Goal: Transaction & Acquisition: Purchase product/service

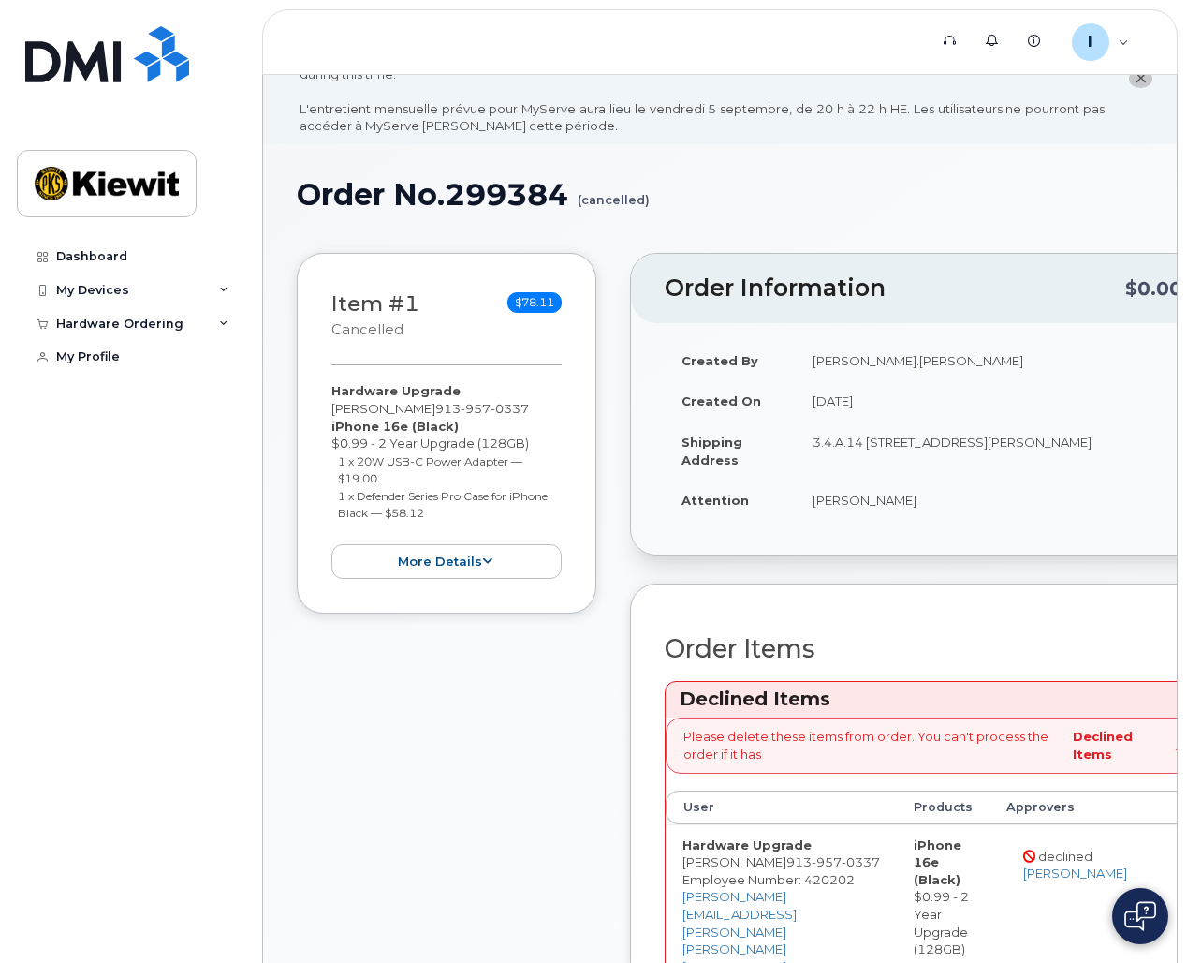
scroll to position [47, 0]
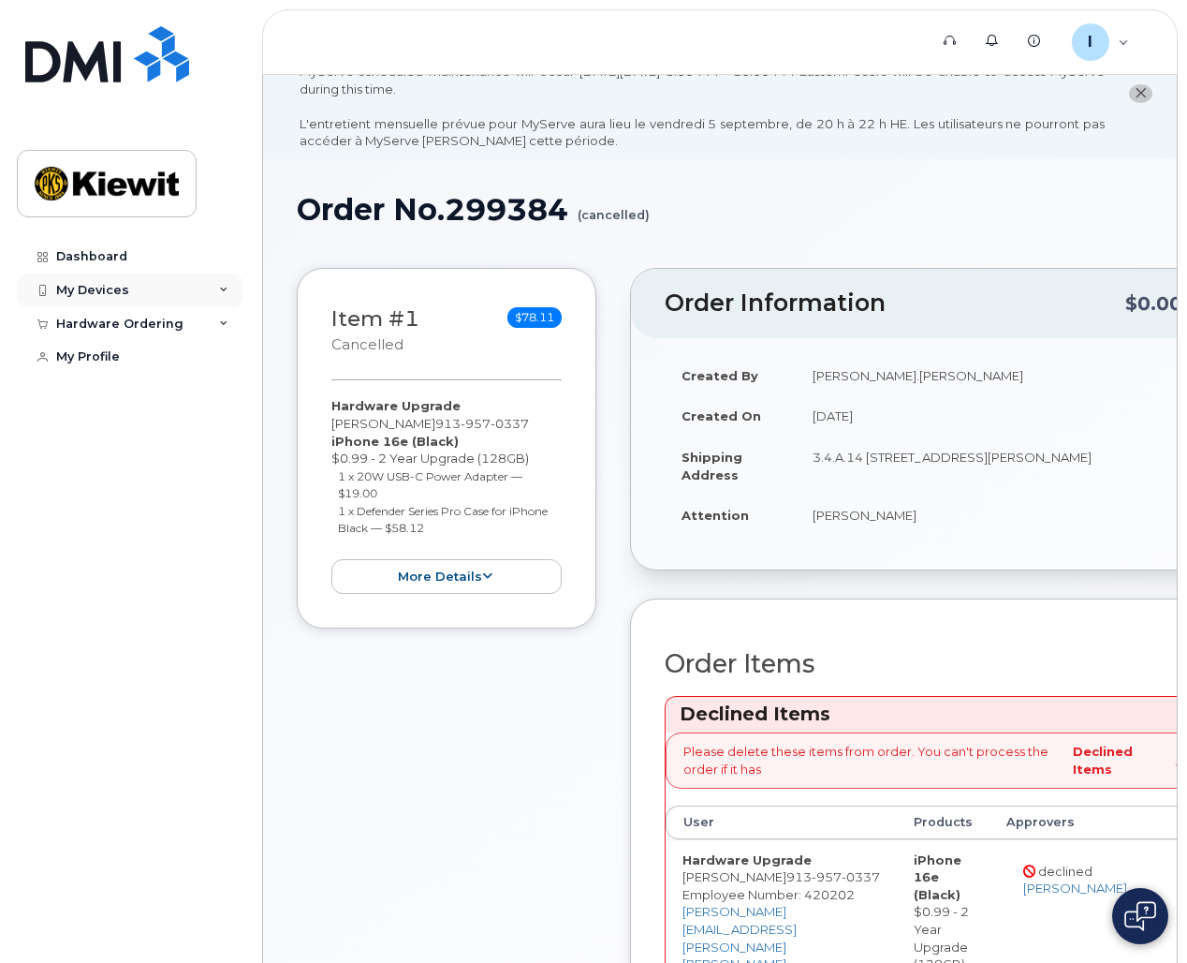
click at [91, 287] on div "My Devices" at bounding box center [92, 290] width 73 height 15
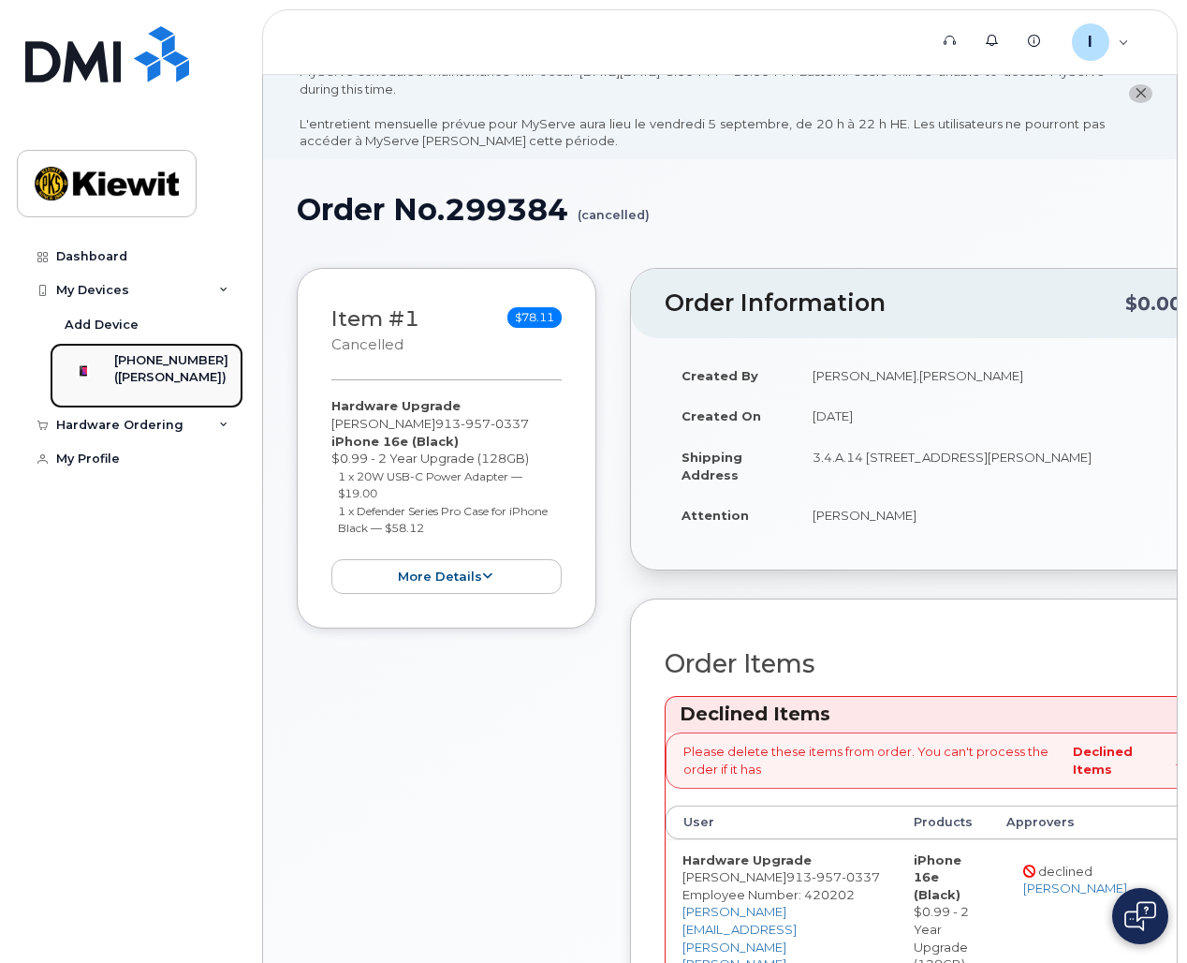
click at [156, 377] on div "([PERSON_NAME])" at bounding box center [171, 377] width 114 height 17
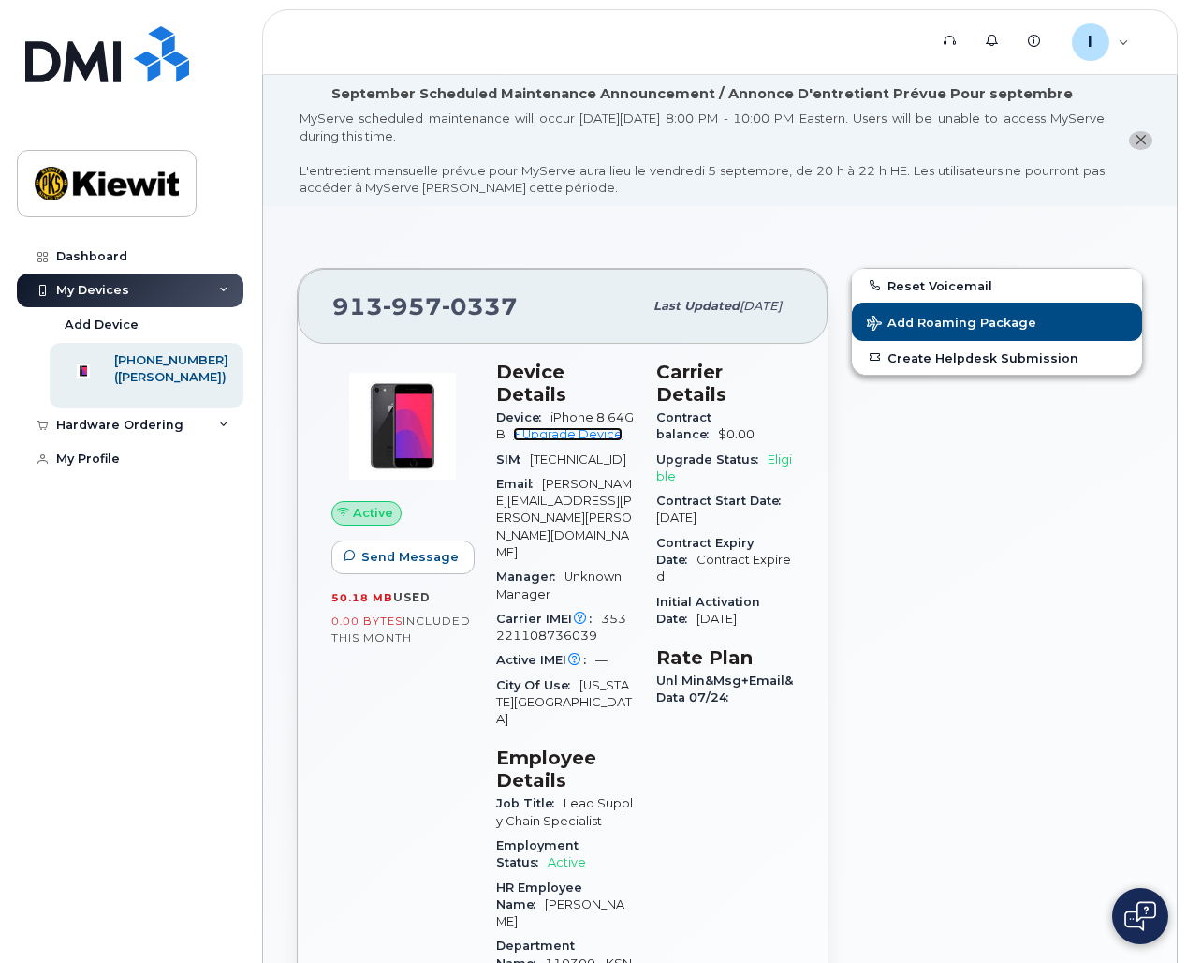
click at [566, 438] on link "+ Upgrade Device" at bounding box center [568, 434] width 110 height 14
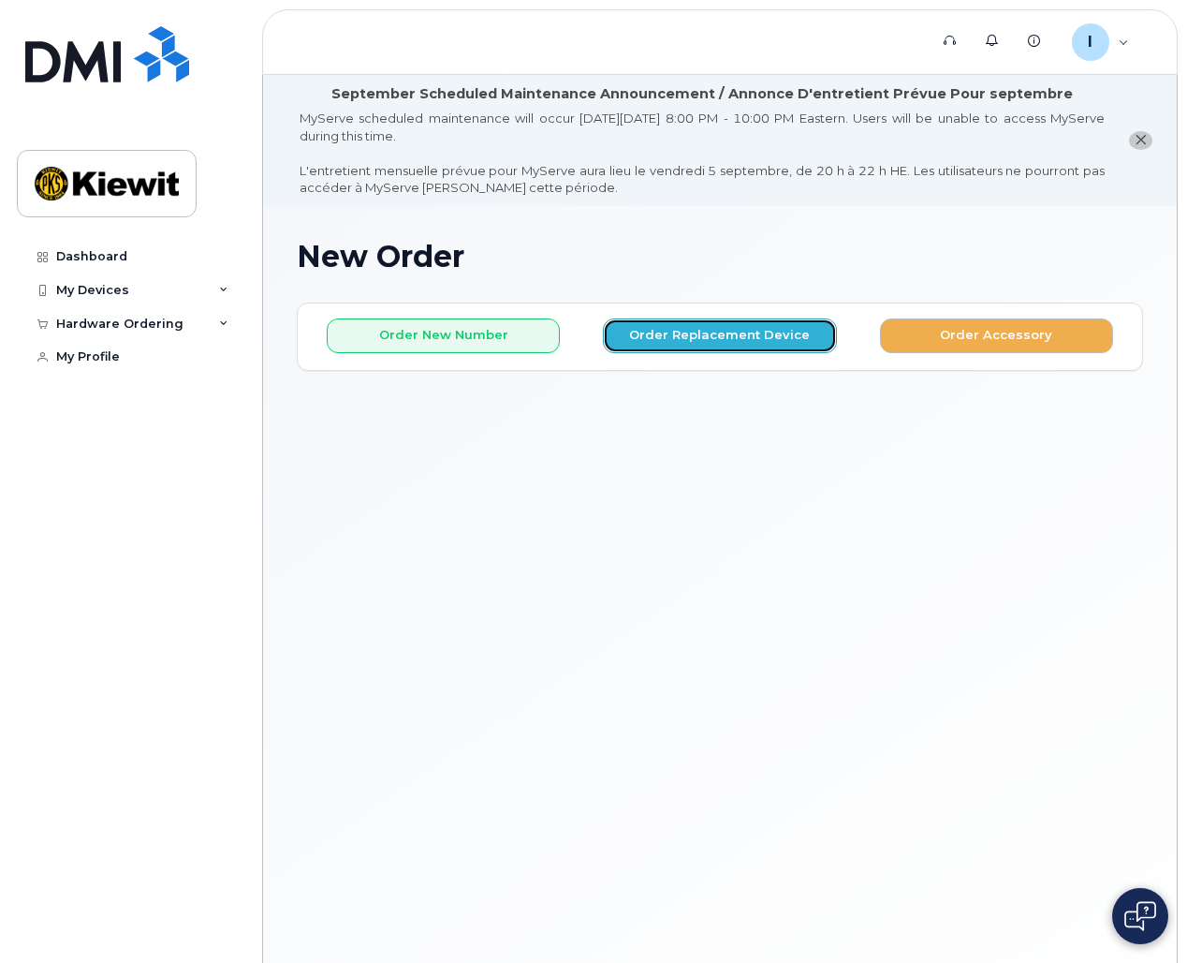
click at [634, 344] on button "Order Replacement Device" at bounding box center [719, 335] width 233 height 35
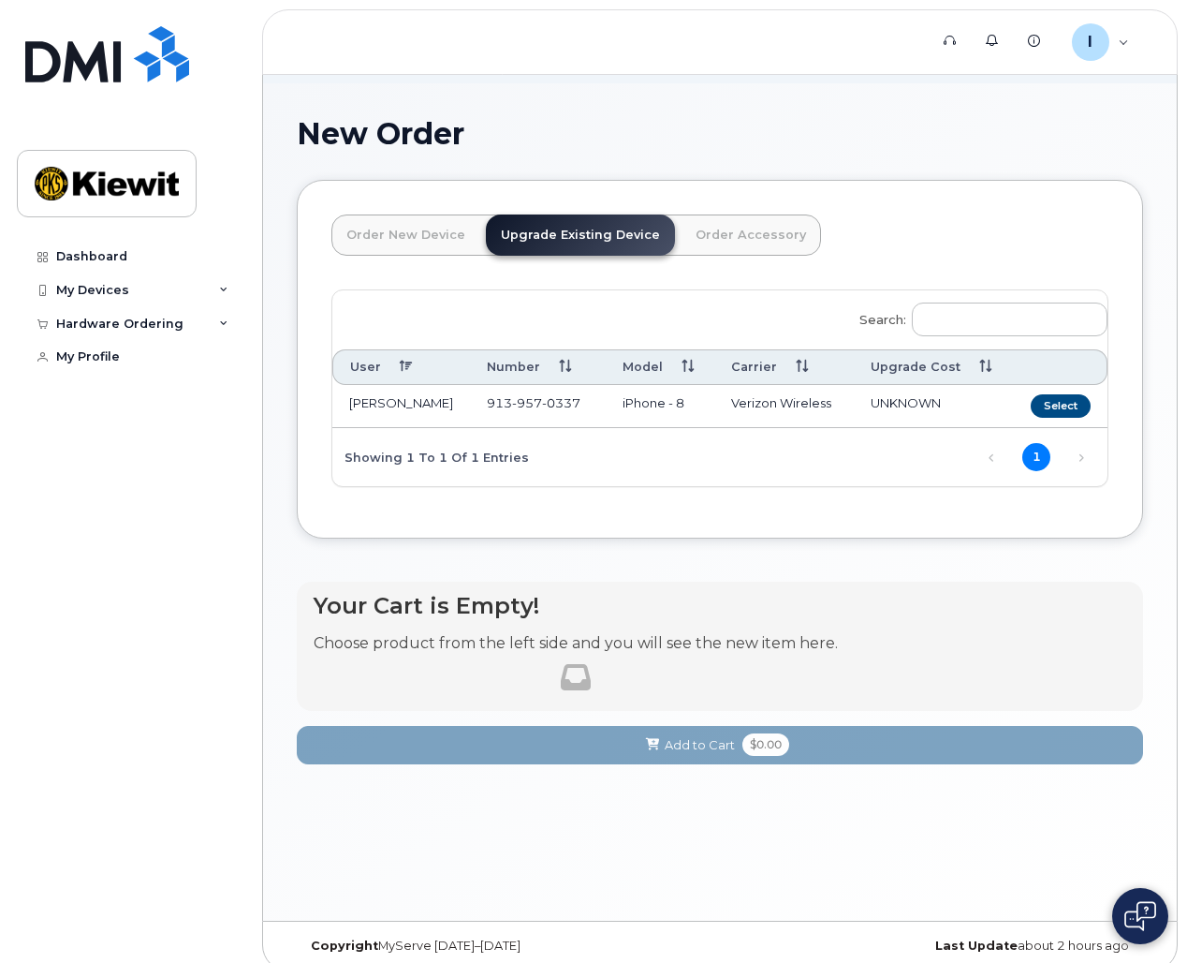
scroll to position [124, 0]
click at [1065, 398] on button "Select" at bounding box center [1061, 404] width 60 height 23
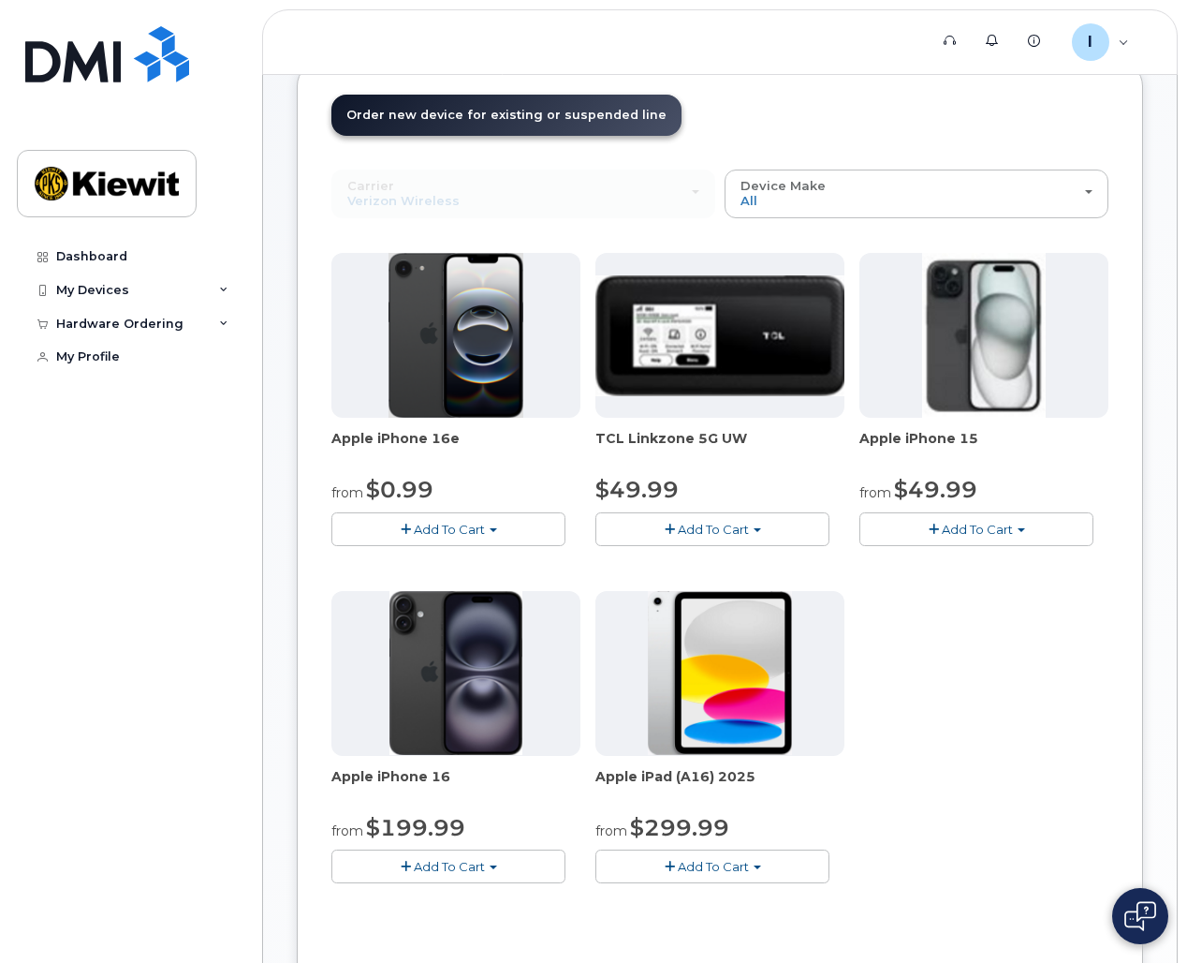
scroll to position [243, 0]
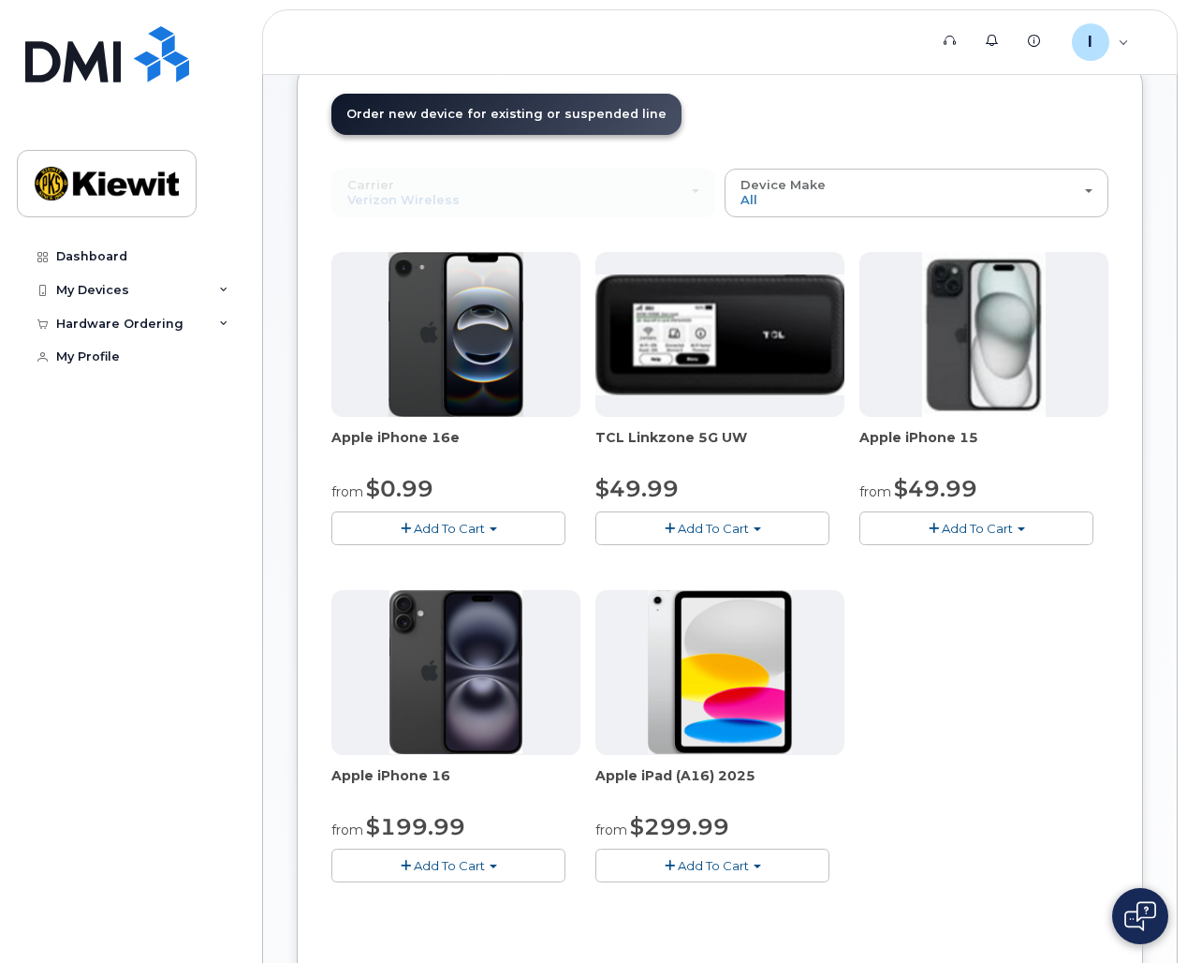
click at [963, 530] on span "Add To Cart" at bounding box center [977, 528] width 71 height 15
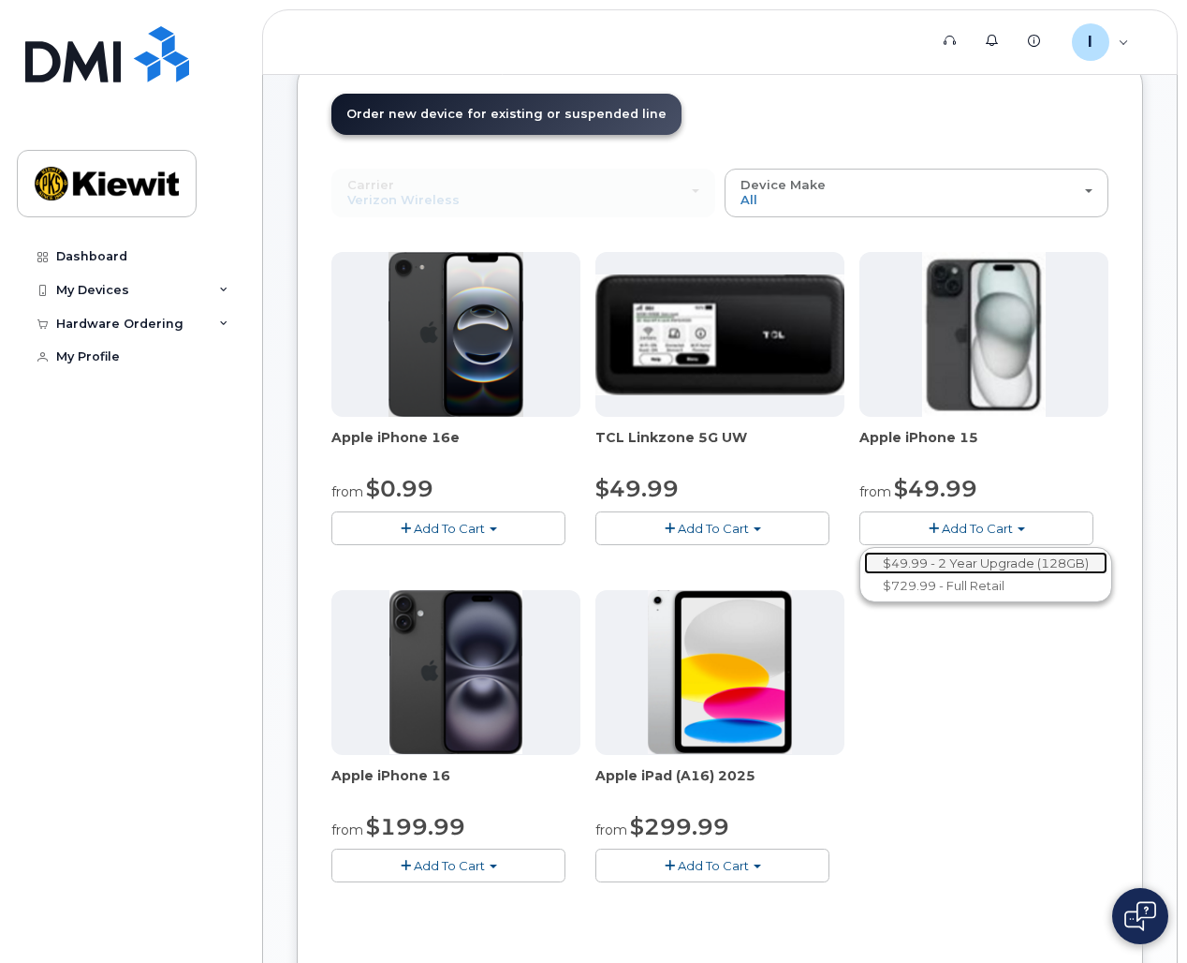
click at [949, 566] on link "$49.99 - 2 Year Upgrade (128GB)" at bounding box center [985, 563] width 243 height 23
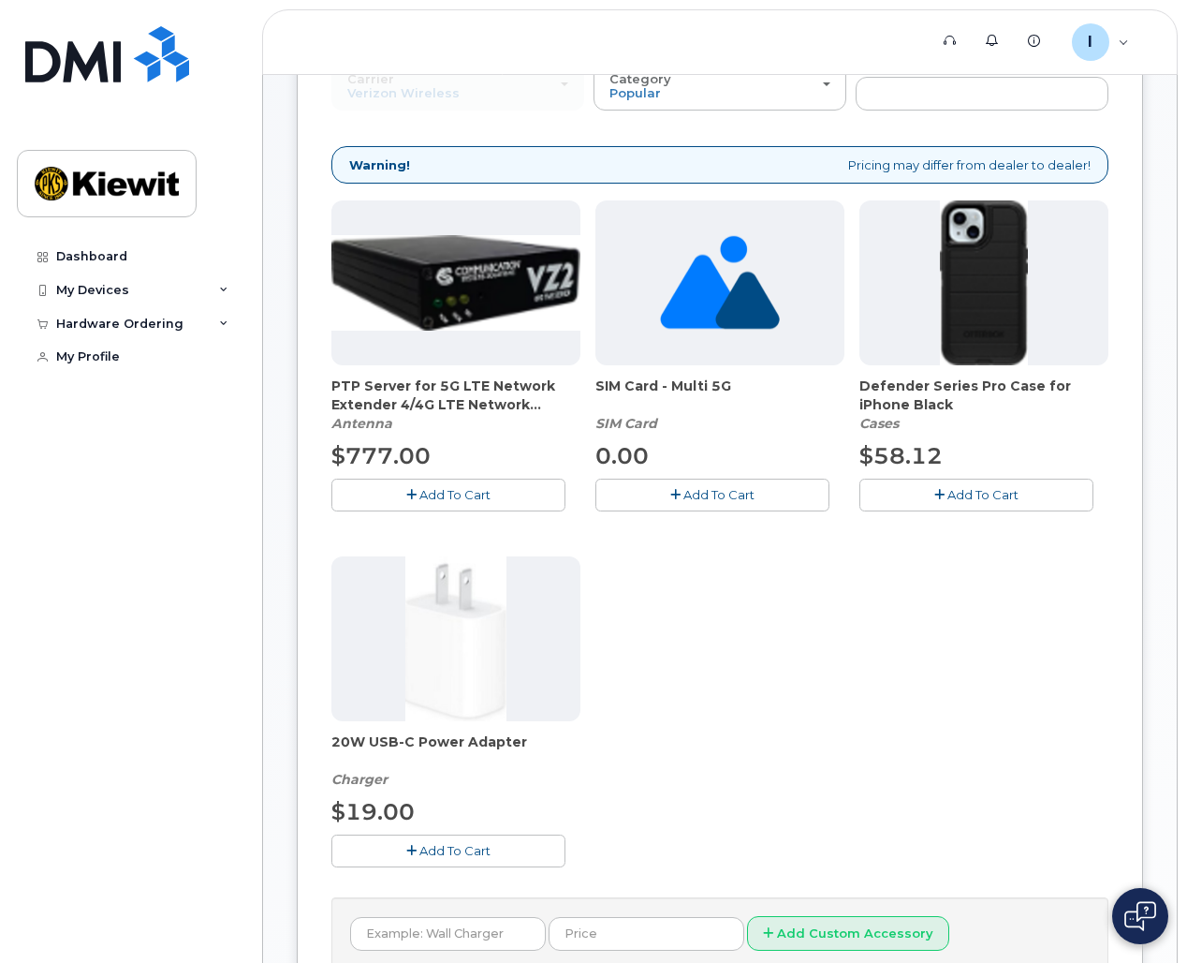
scroll to position [354, 0]
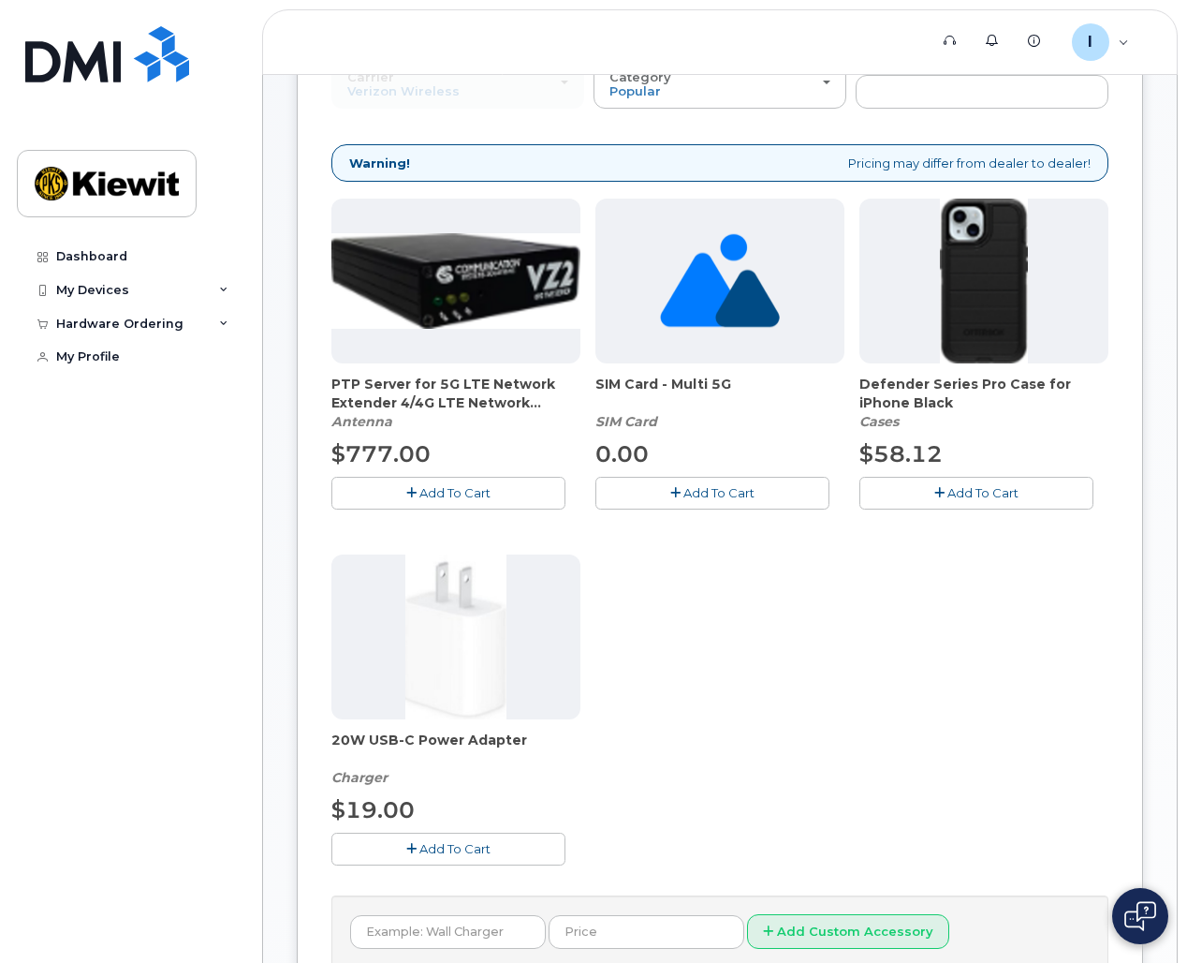
click at [947, 484] on button "Add To Cart" at bounding box center [977, 493] width 234 height 33
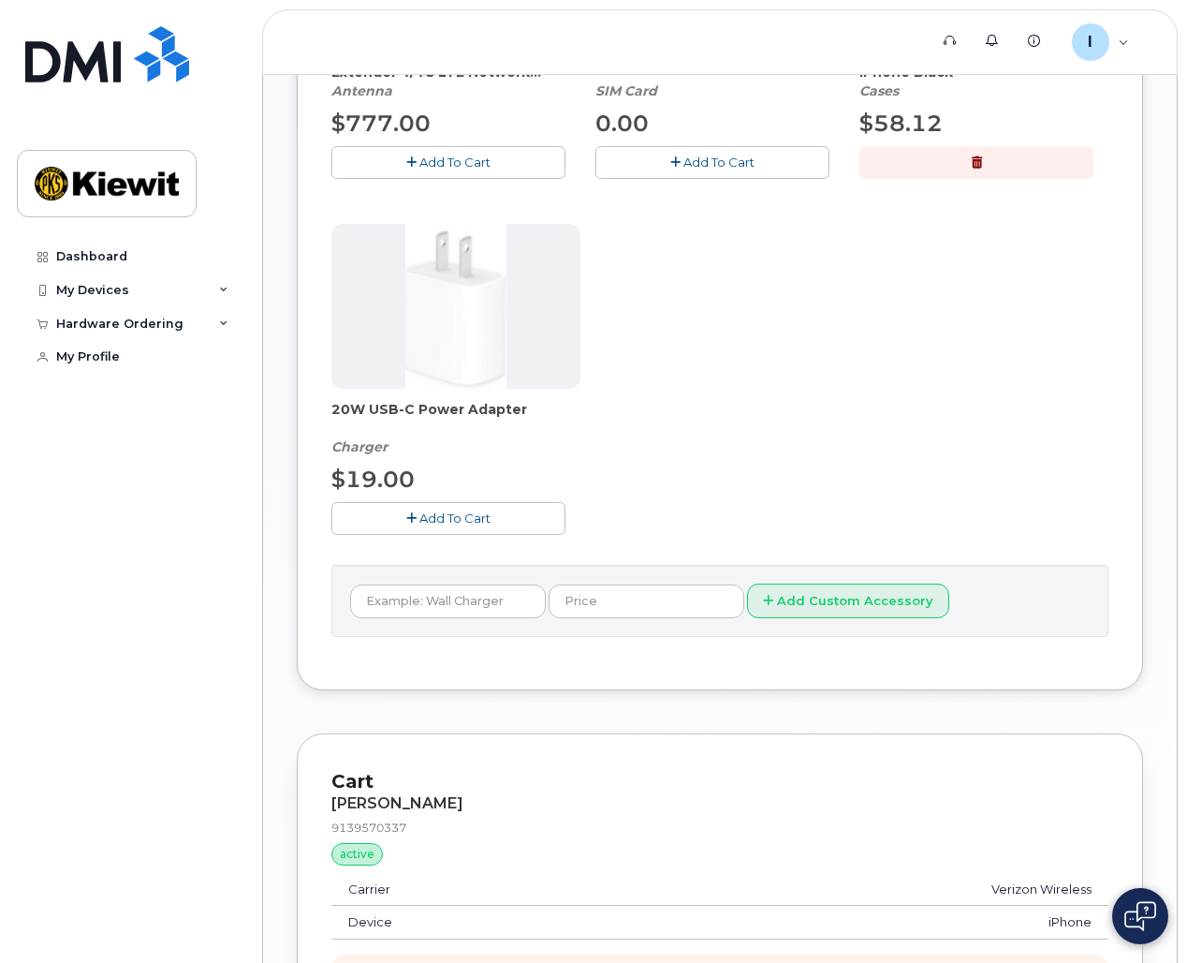
scroll to position [685, 0]
click at [439, 516] on span "Add To Cart" at bounding box center [454, 516] width 71 height 15
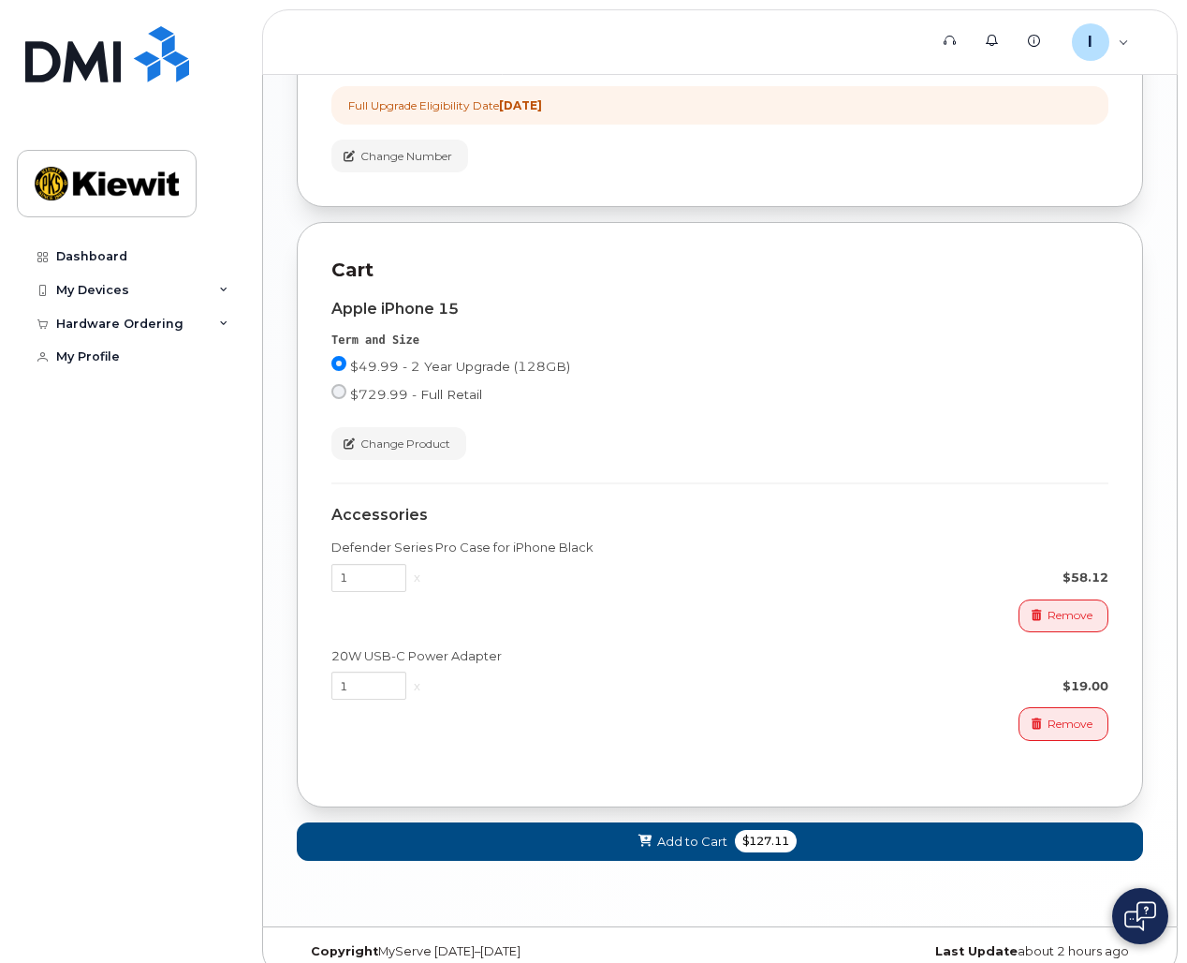
scroll to position [1576, 0]
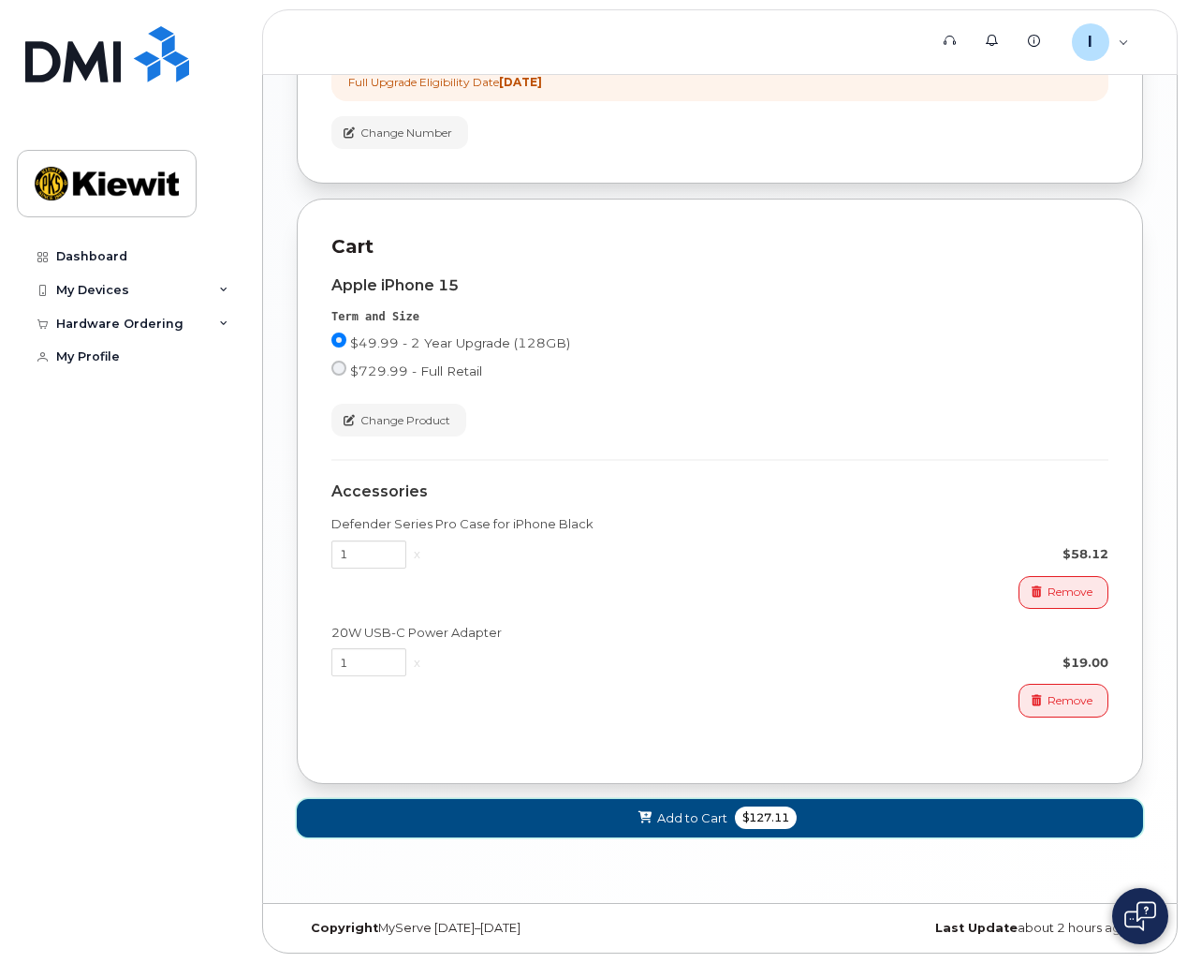
click at [684, 823] on span "Add to Cart" at bounding box center [692, 818] width 70 height 18
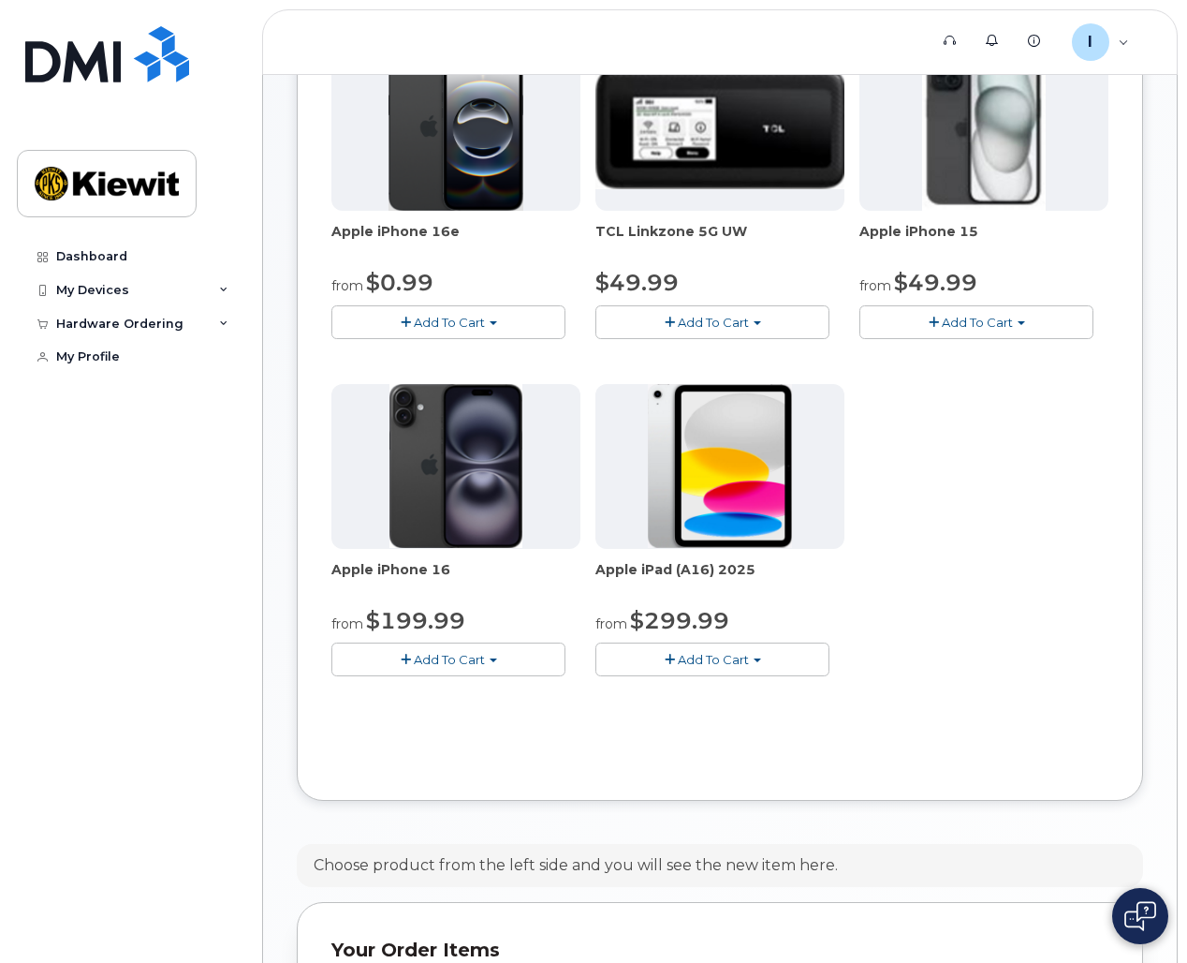
scroll to position [862, 0]
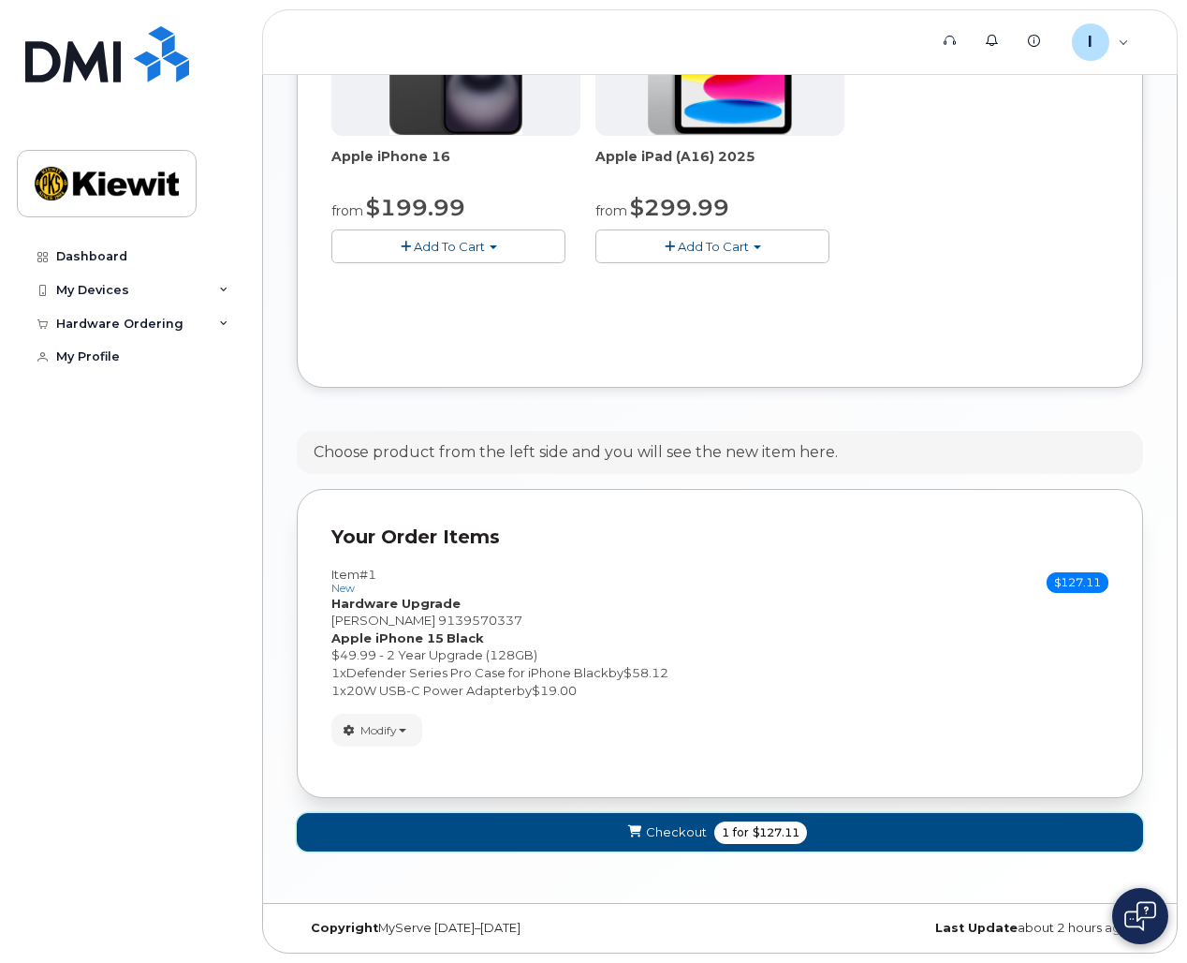
click at [672, 827] on span "Checkout" at bounding box center [676, 832] width 61 height 18
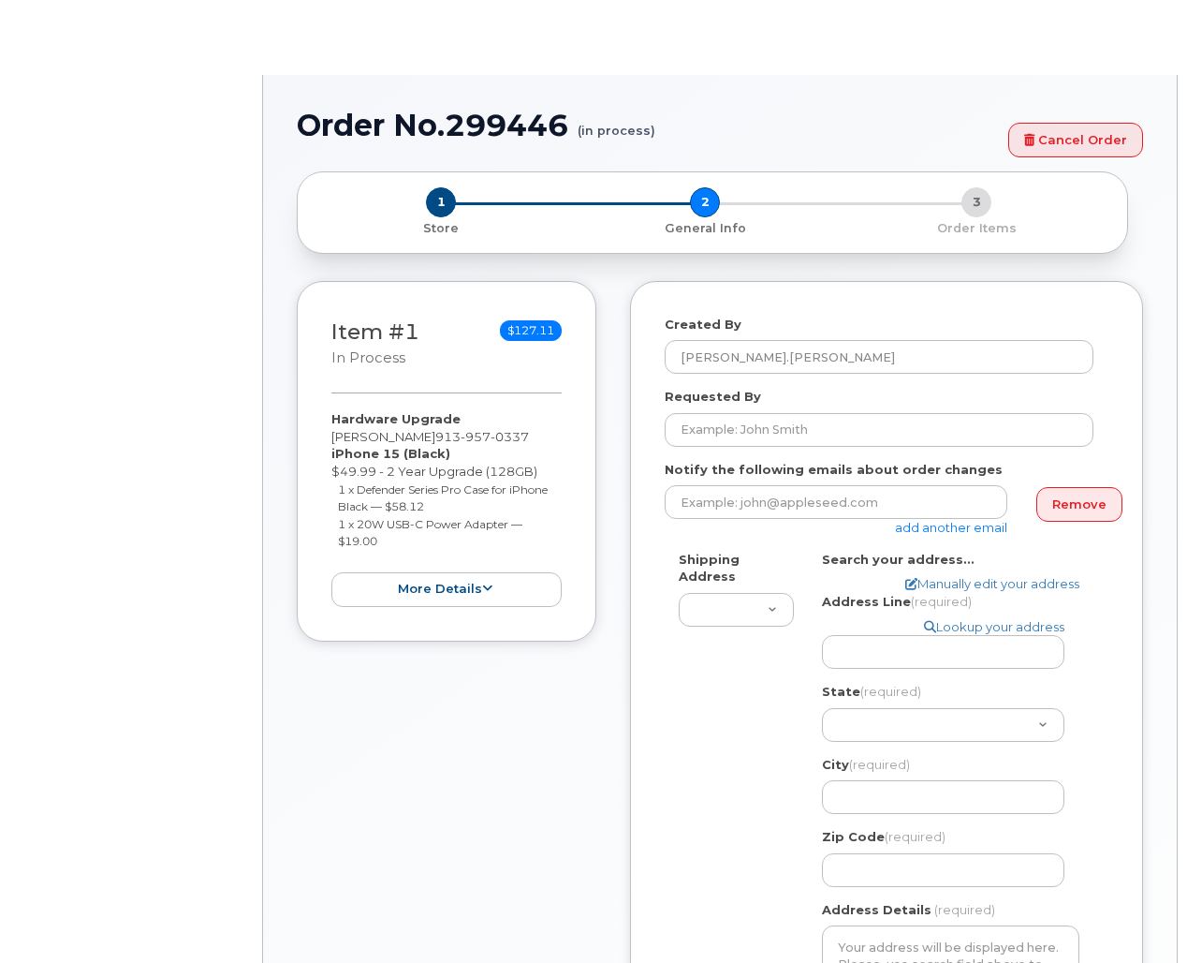
select select
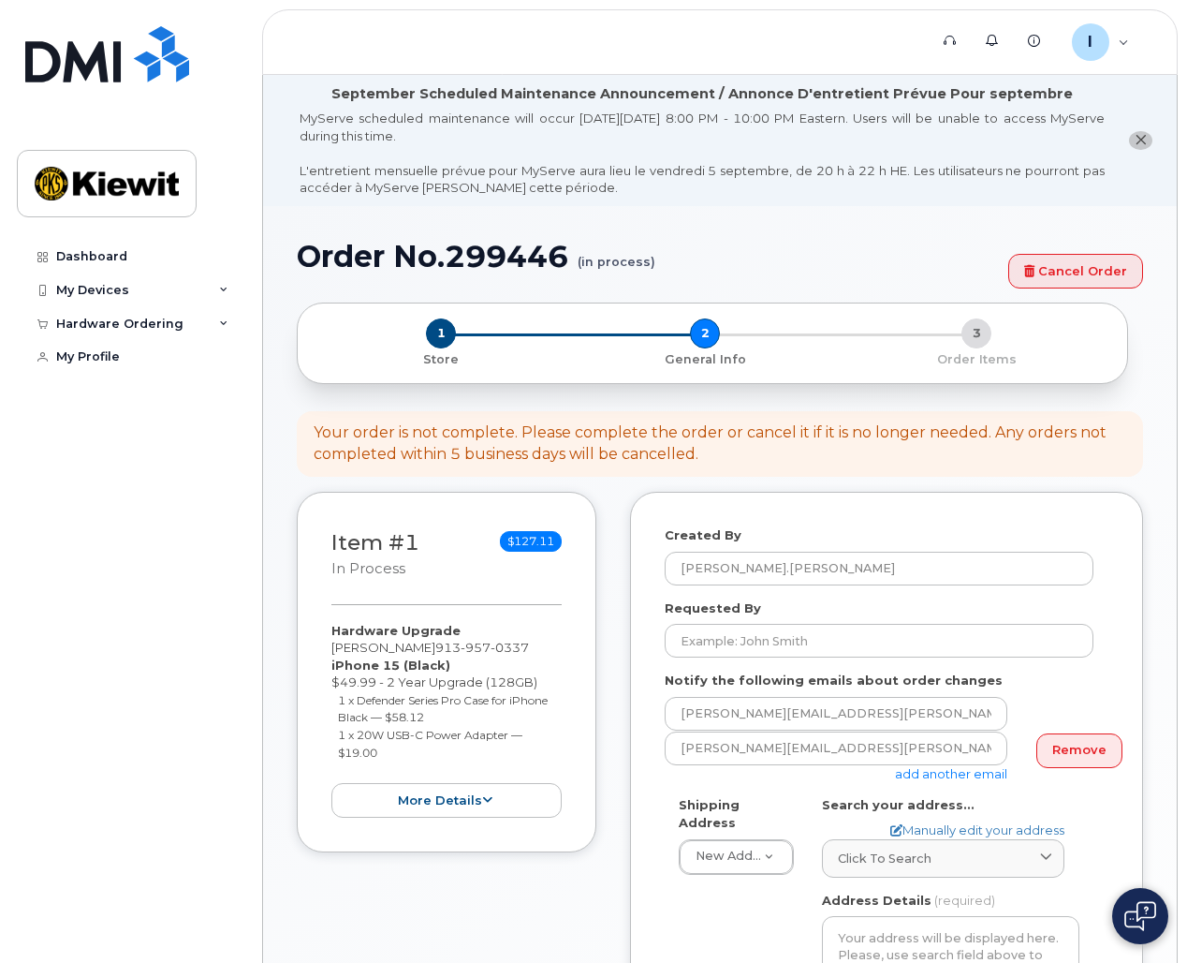
click at [655, 826] on div "Created By Isabel.Hultgren Requested By Notify the following emails about order…" at bounding box center [886, 909] width 513 height 835
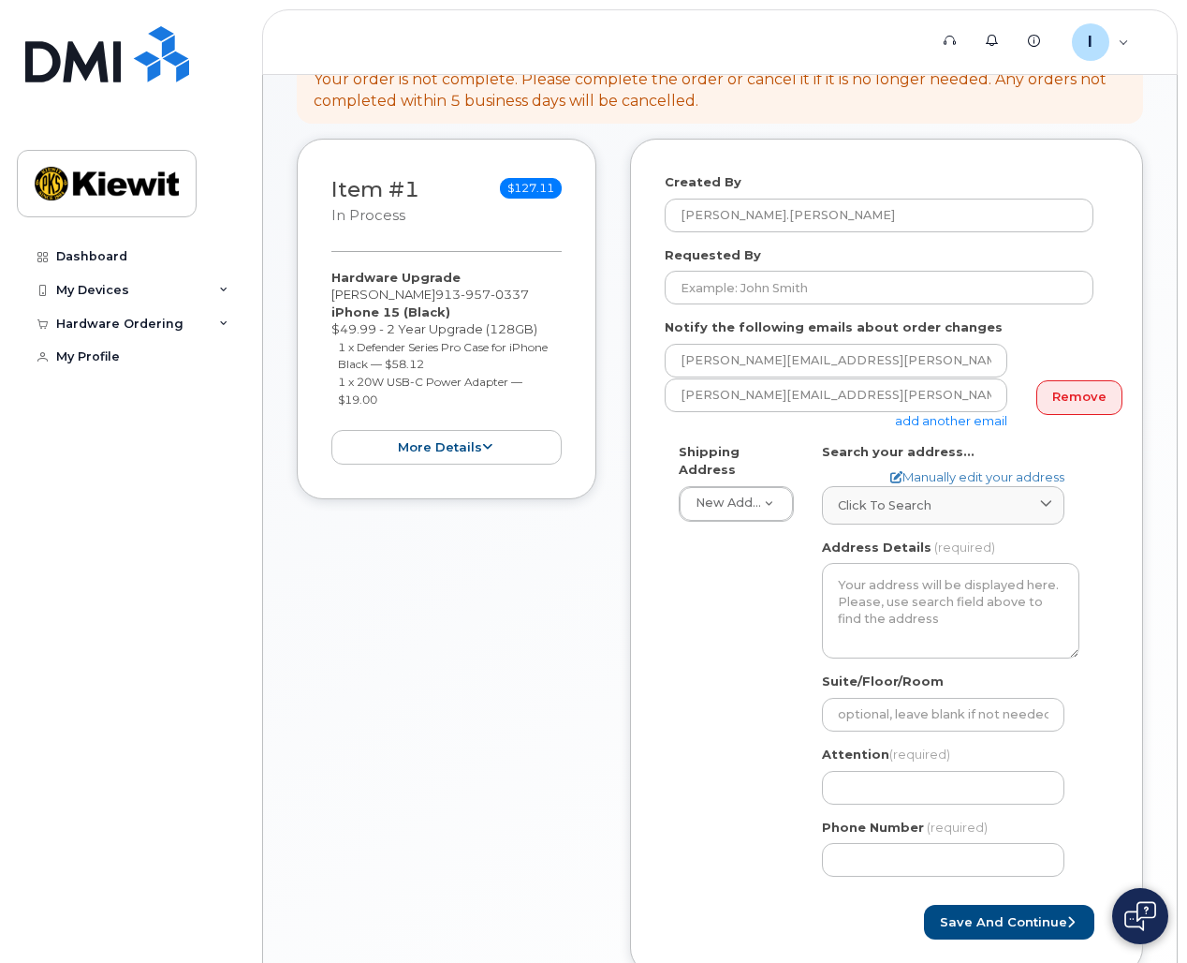
scroll to position [356, 0]
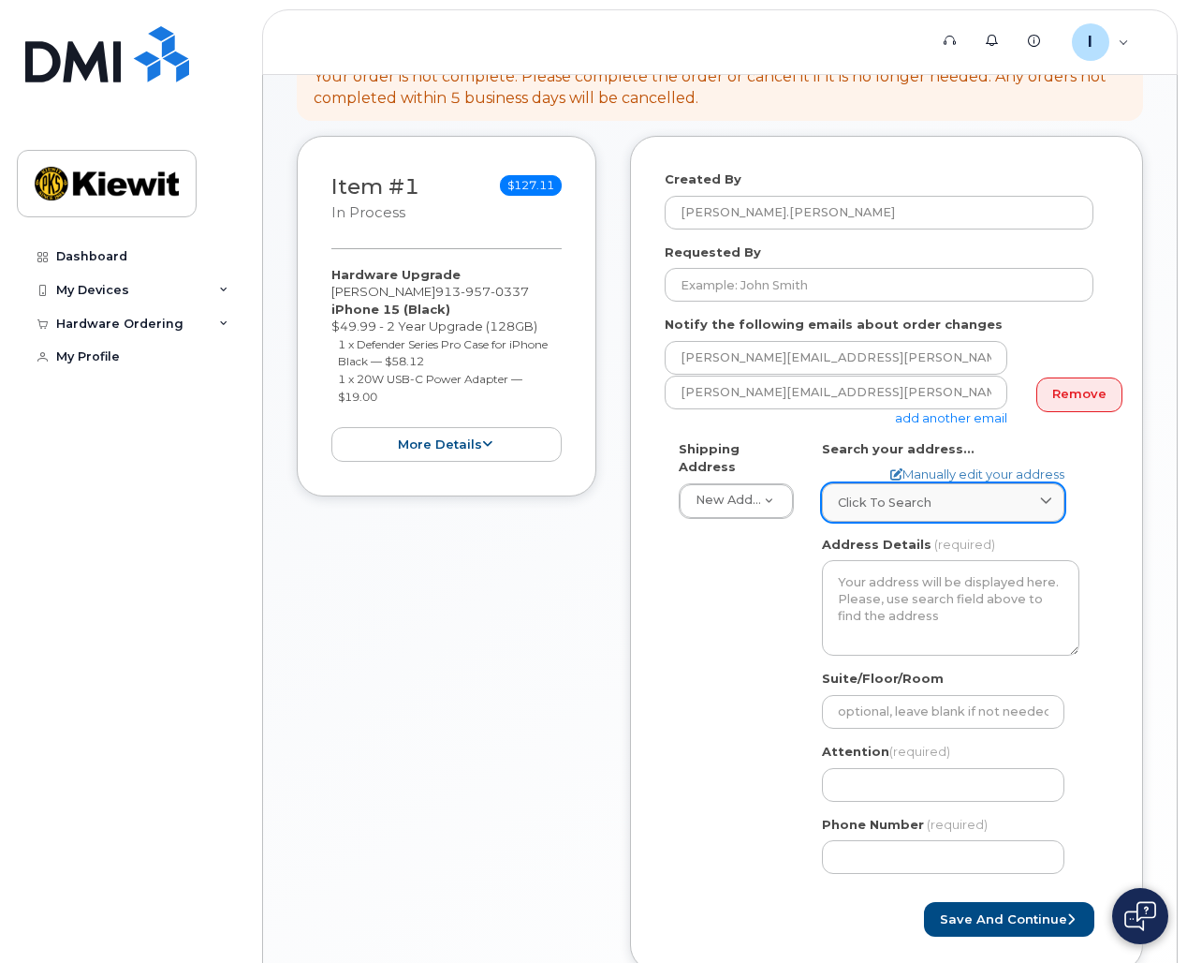
click at [936, 501] on div "Click to search" at bounding box center [943, 502] width 211 height 18
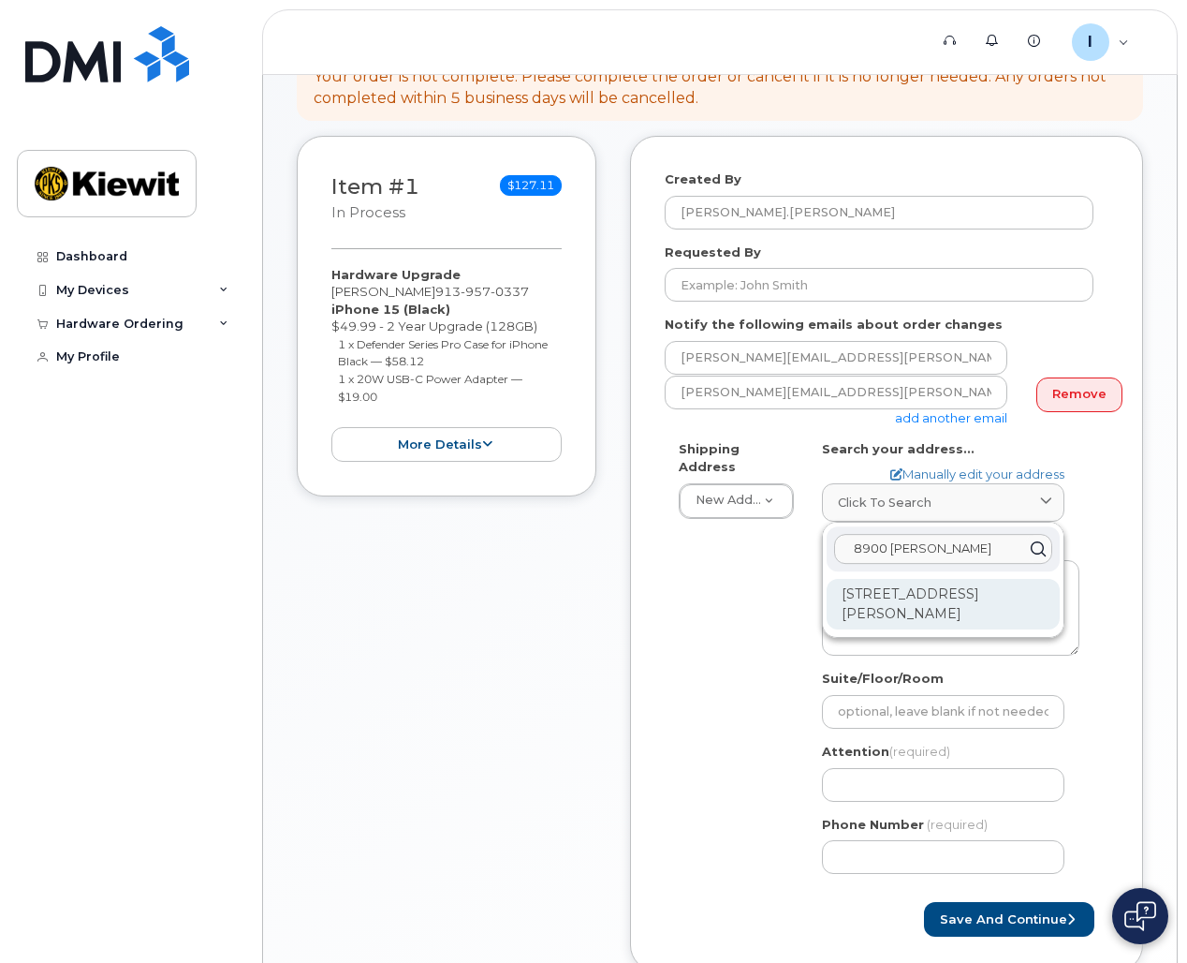
type input "8900 renn"
click at [867, 591] on div "8900 Renner Blvd Lenexa KS 66219-3049" at bounding box center [943, 604] width 233 height 51
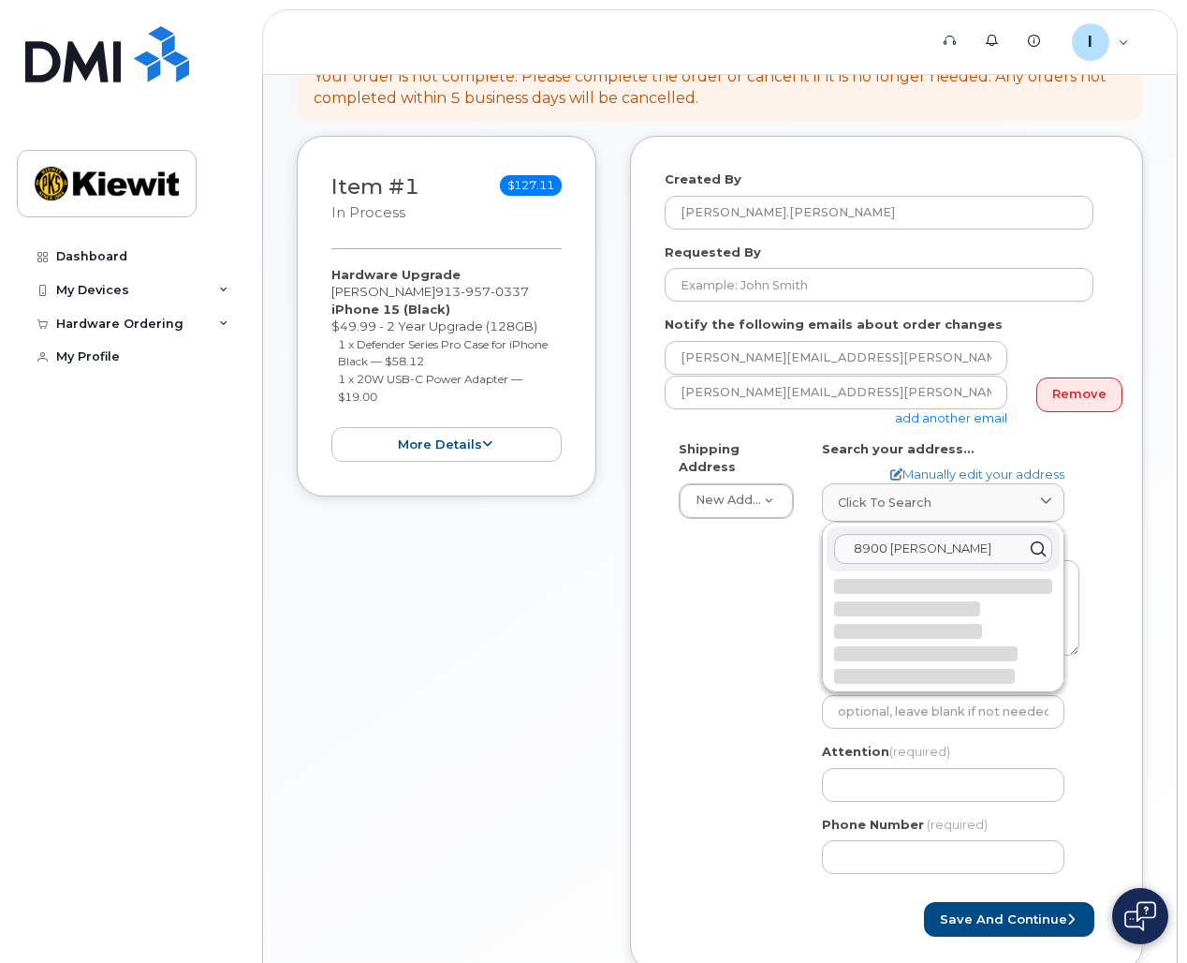
select select
type textarea "8900 Renner Blvd LENEXA KS 66219-3049 UNITED STATES"
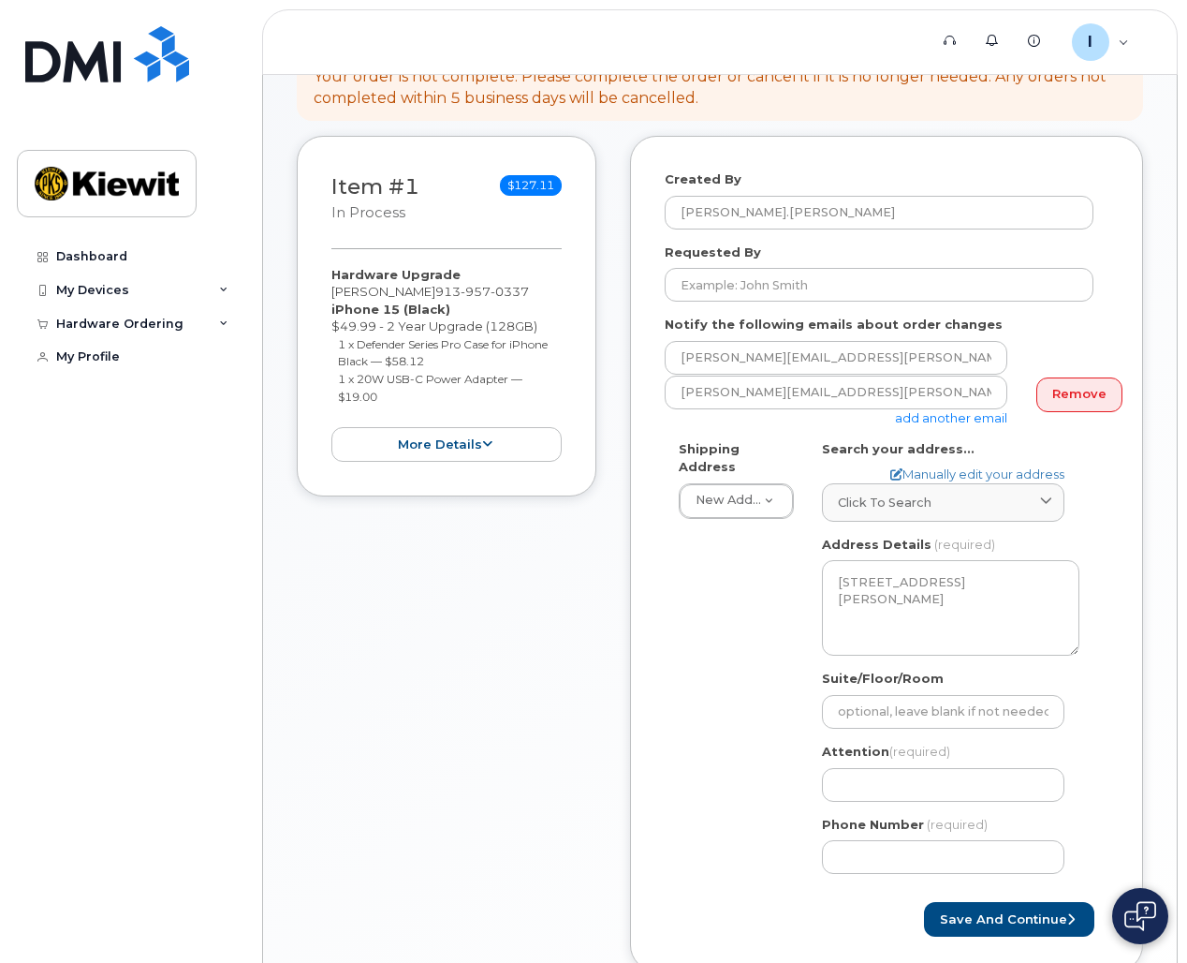
scroll to position [486, 0]
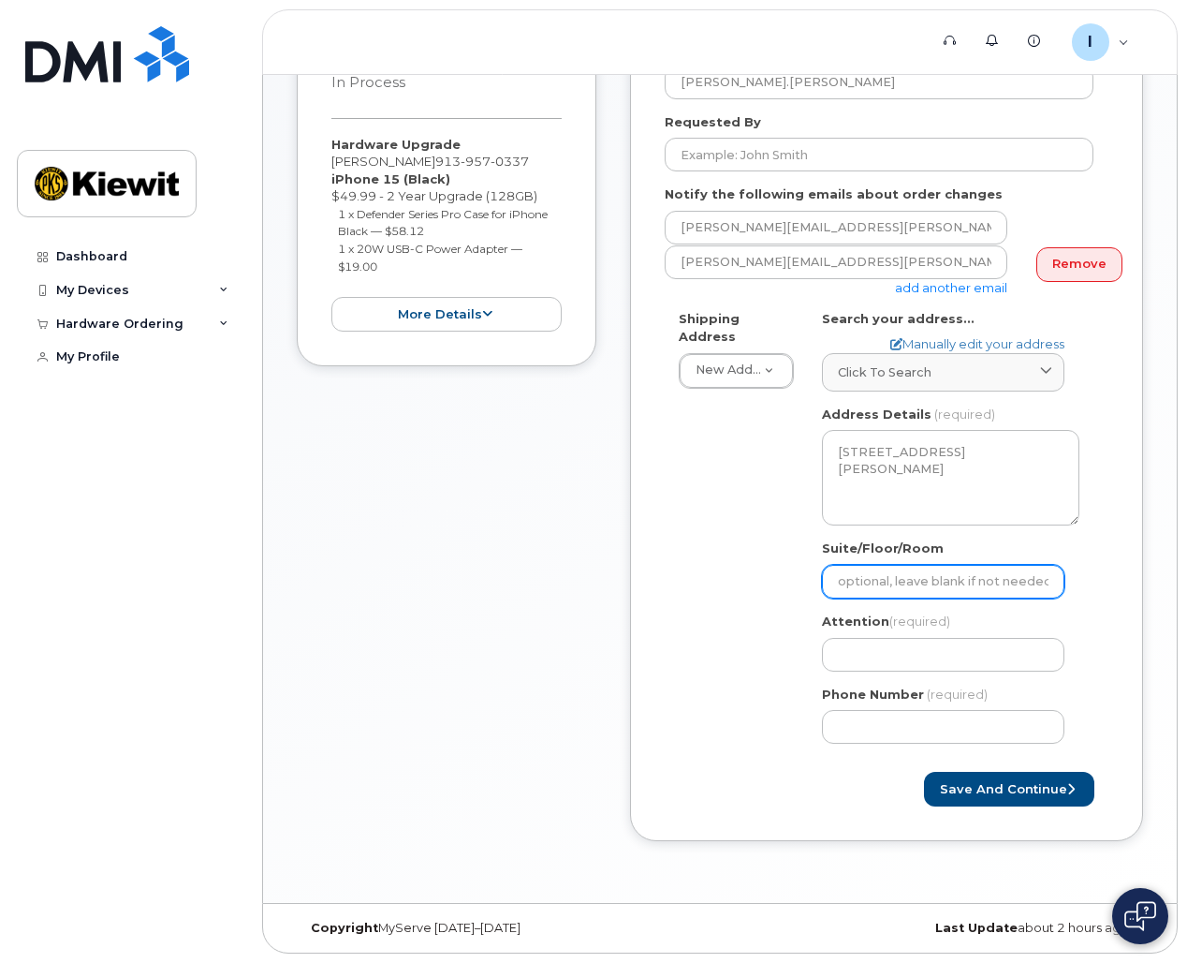
click at [864, 576] on input "Suite/Floor/Room" at bounding box center [943, 582] width 243 height 34
type input "3.4.A.14"
select select
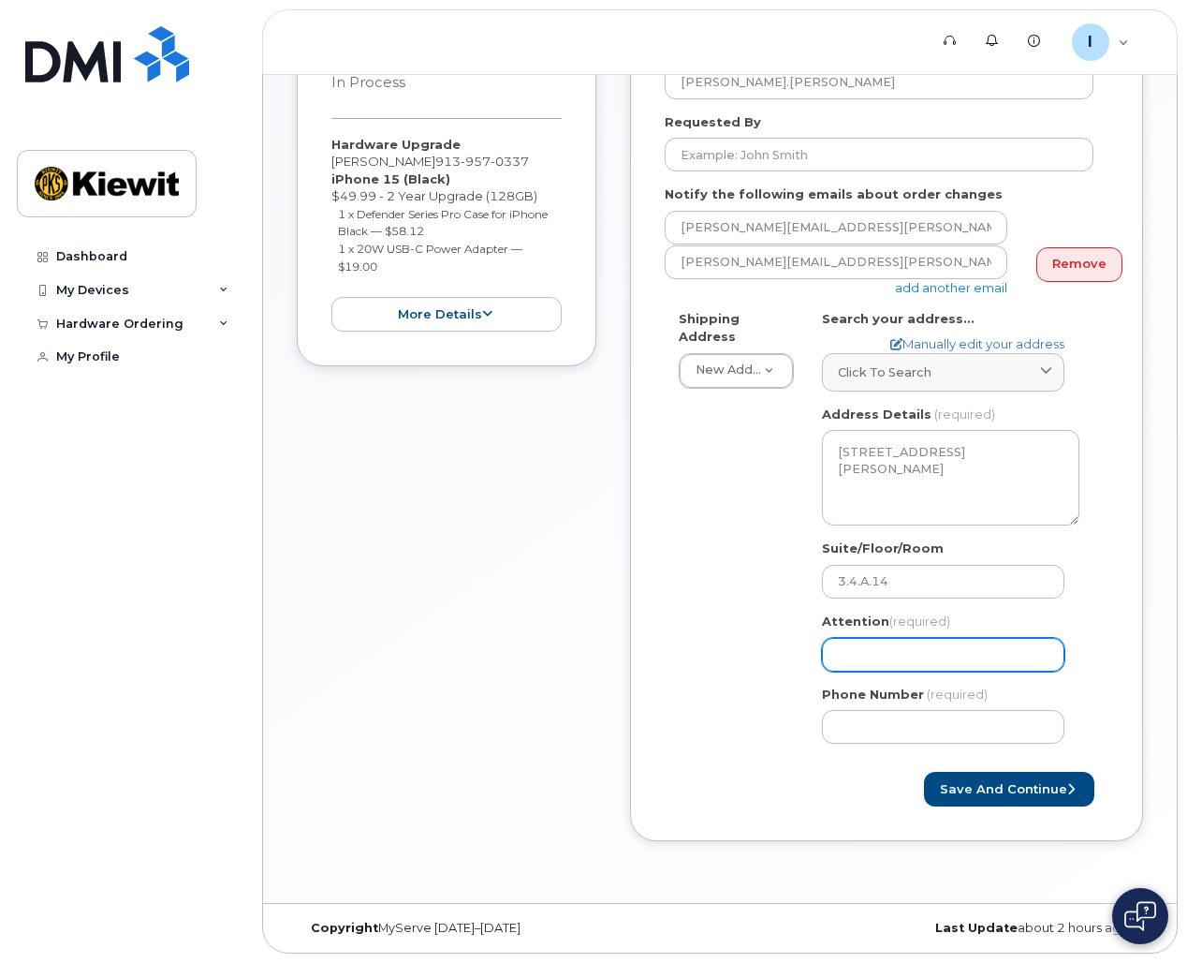
click at [875, 654] on input "Attention (required)" at bounding box center [943, 655] width 243 height 34
type input "[PERSON_NAME]"
select select
click at [890, 733] on input "Phone Number" at bounding box center [943, 727] width 243 height 34
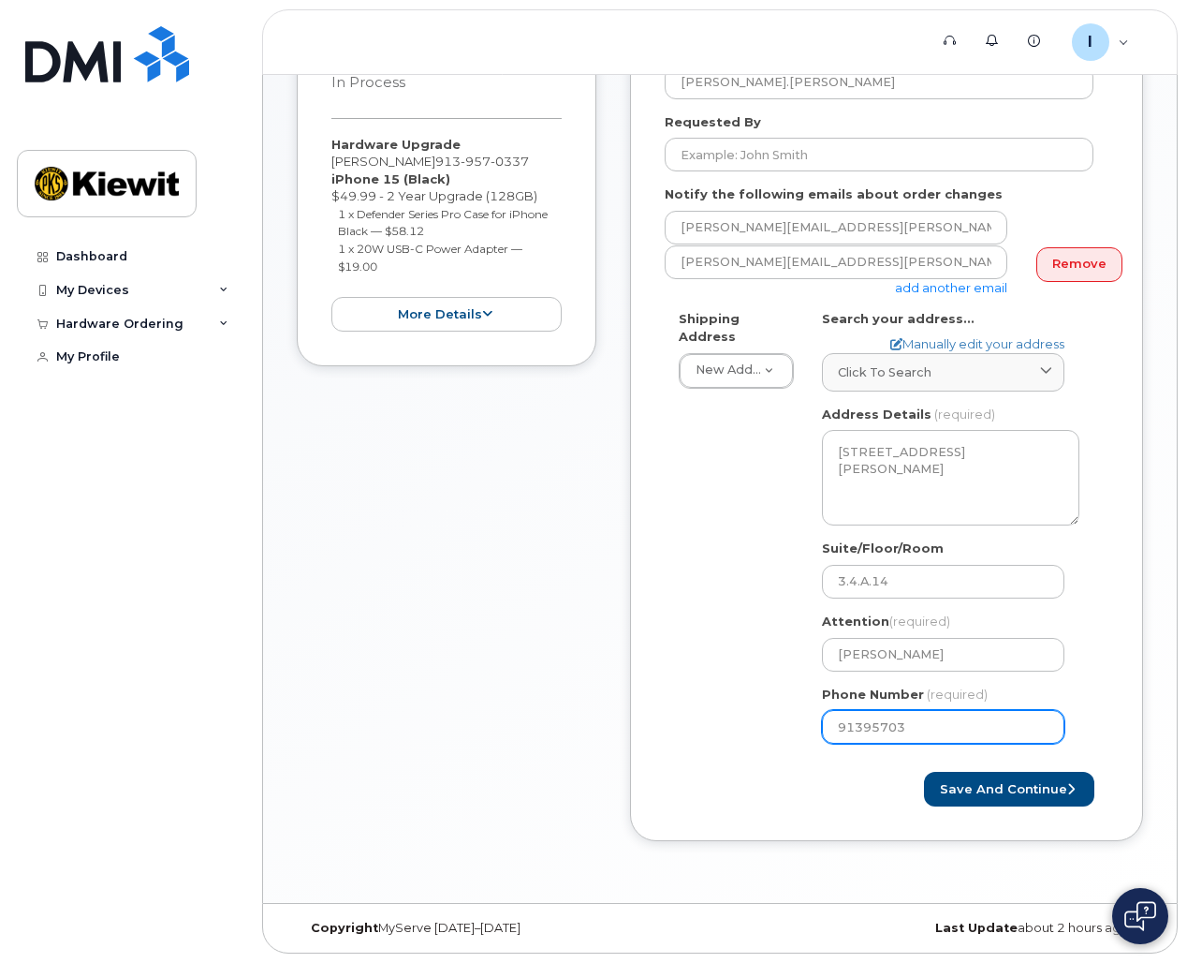
type input "913957033"
select select
type input "9139570337"
click at [970, 781] on button "Save and Continue" at bounding box center [1009, 789] width 170 height 35
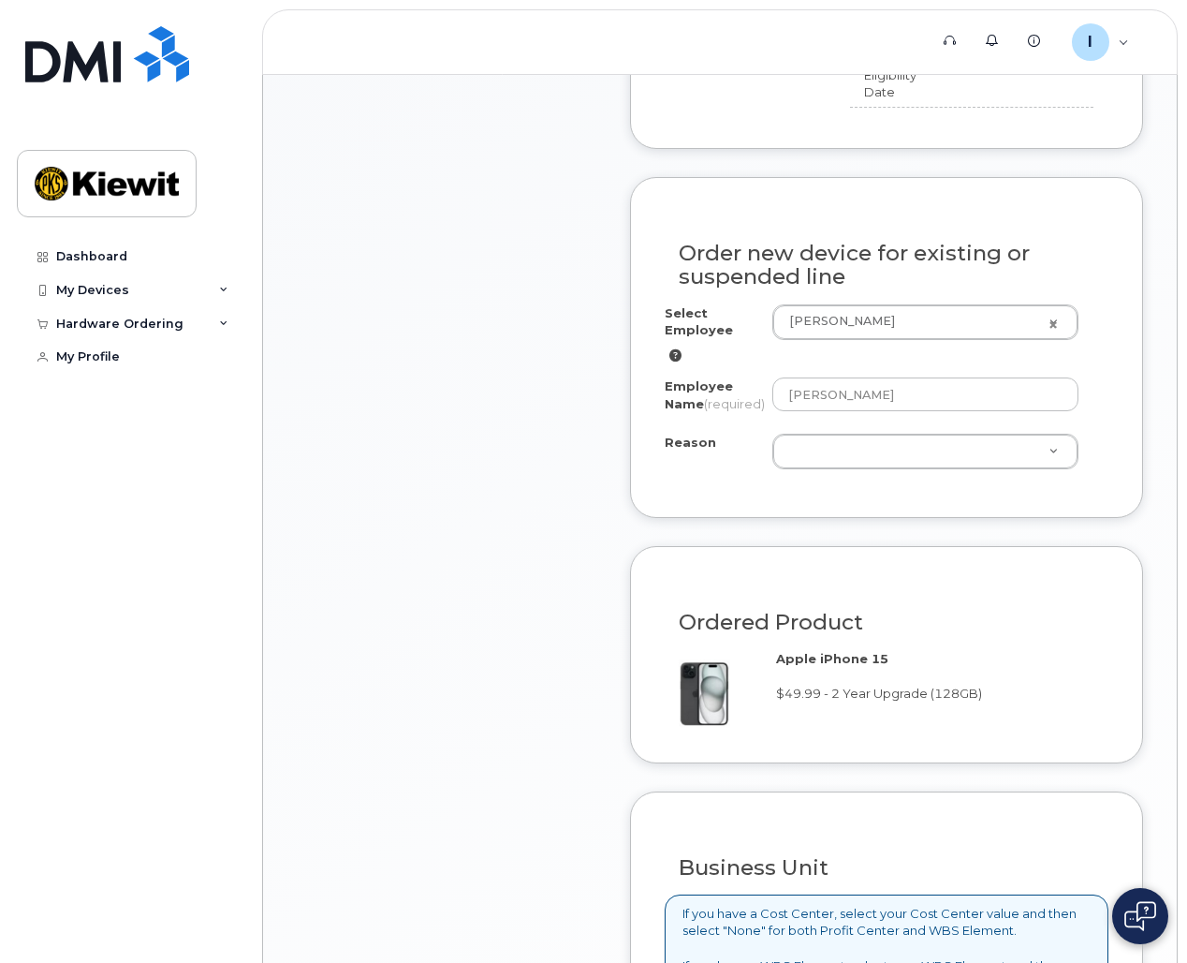
scroll to position [927, 0]
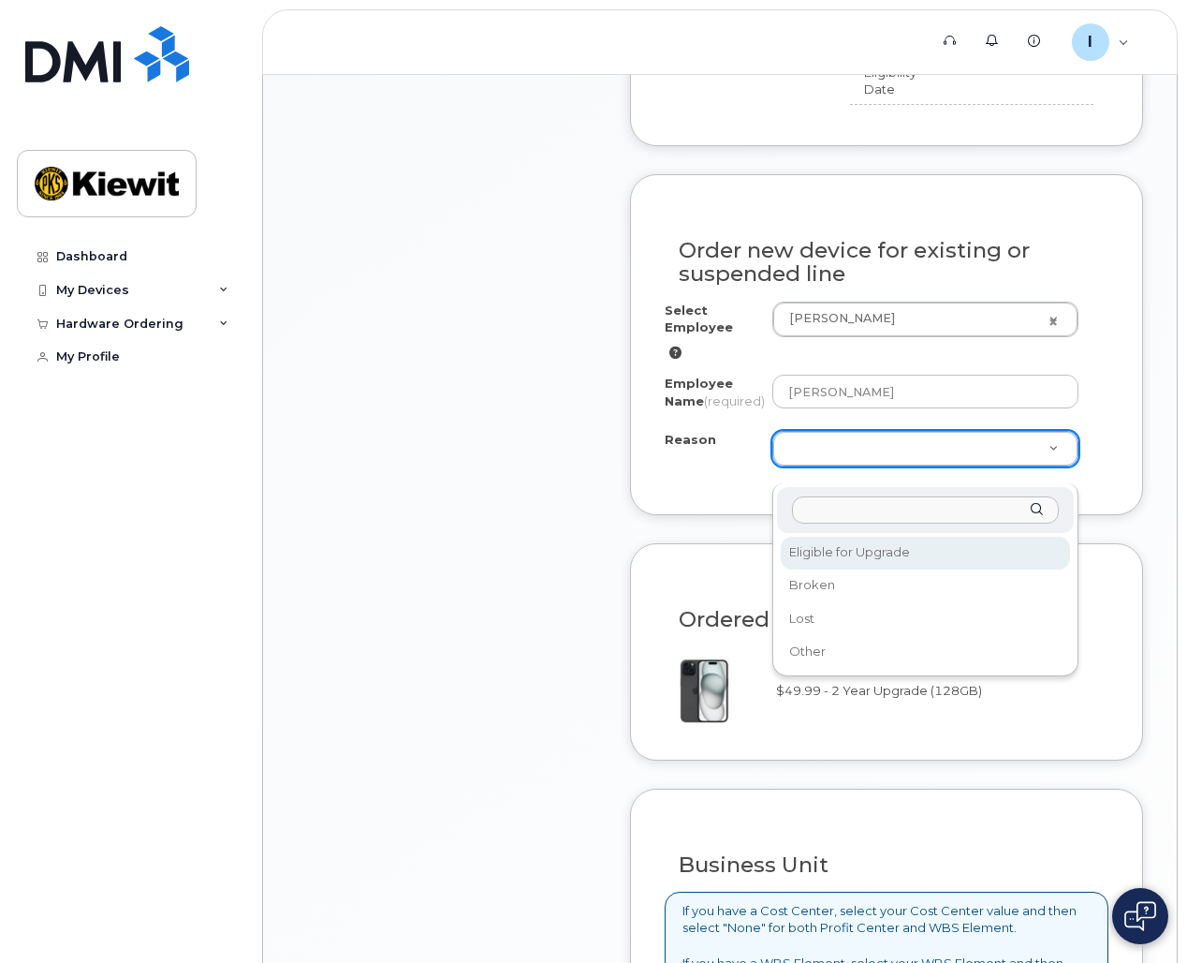
select select "eligible_for_upgrade"
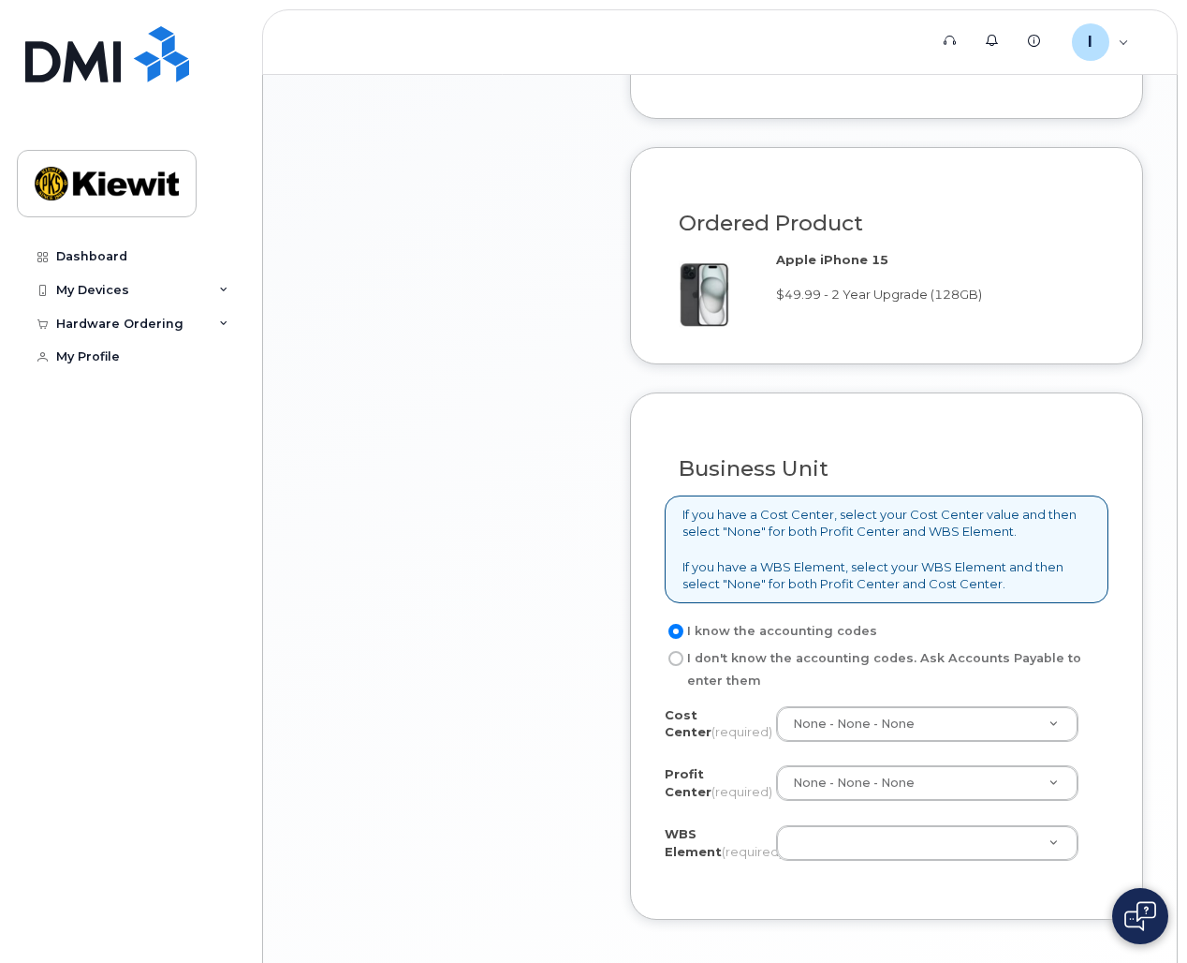
scroll to position [1471, 0]
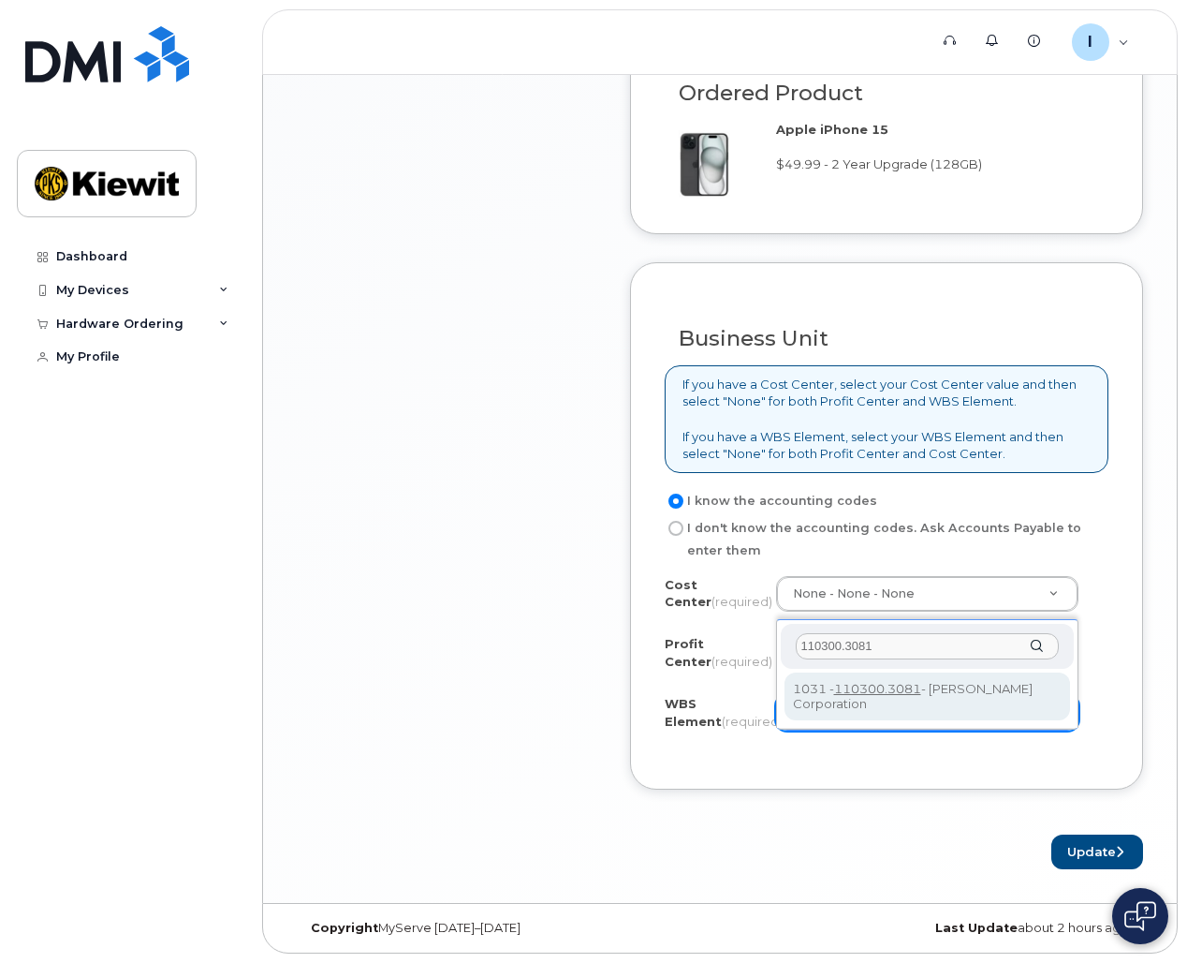
type input "110300.3081"
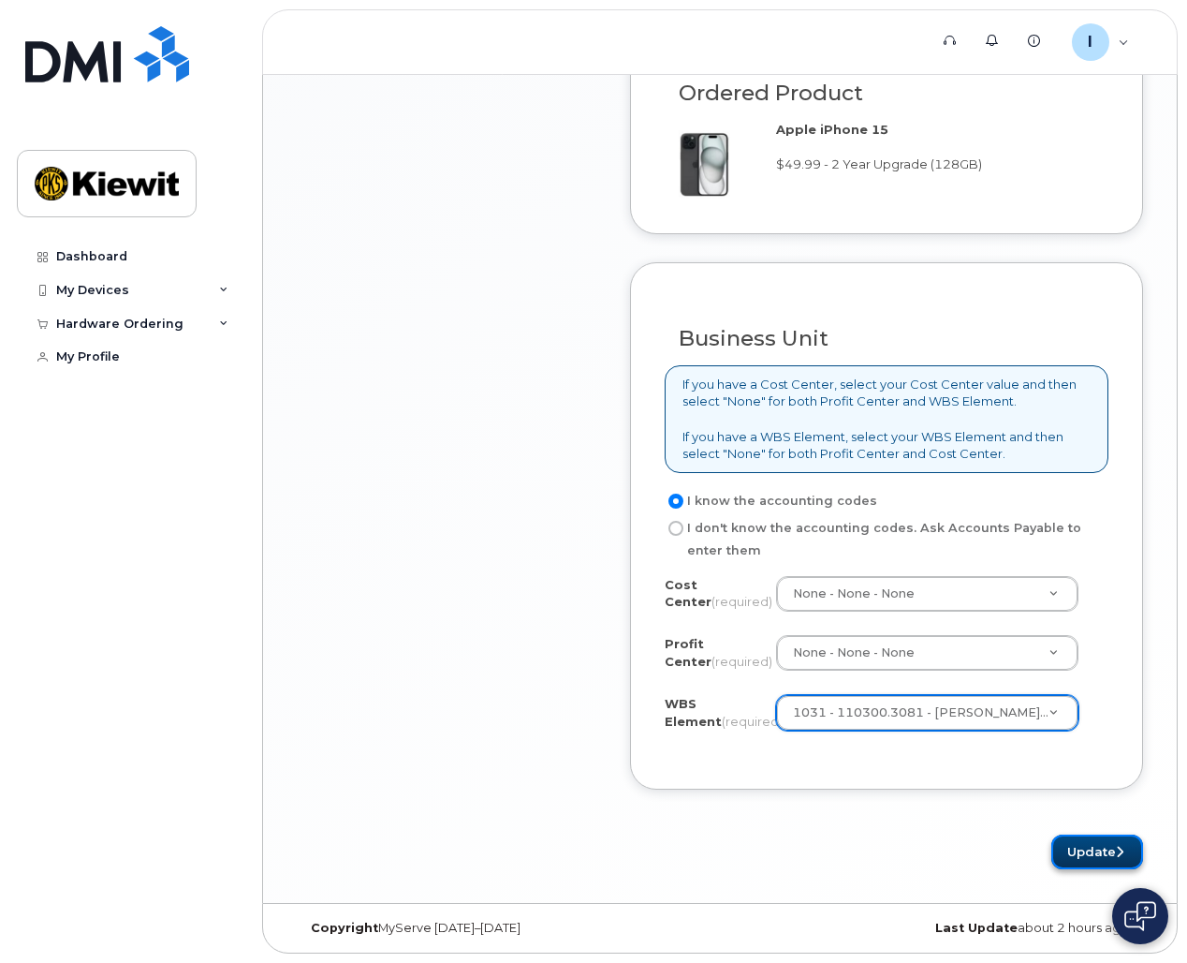
click at [1088, 849] on button "Update" at bounding box center [1098, 851] width 92 height 35
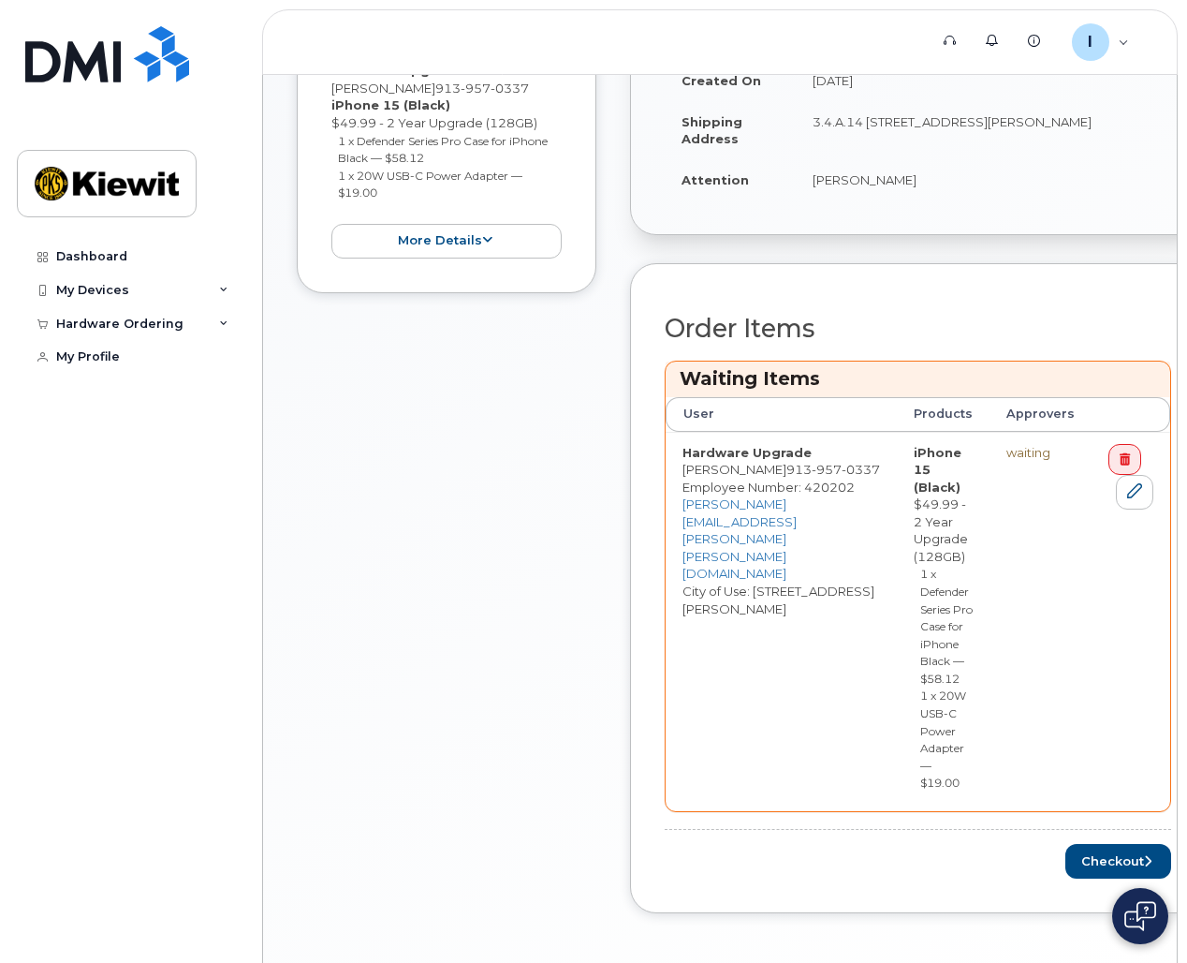
scroll to position [729, 0]
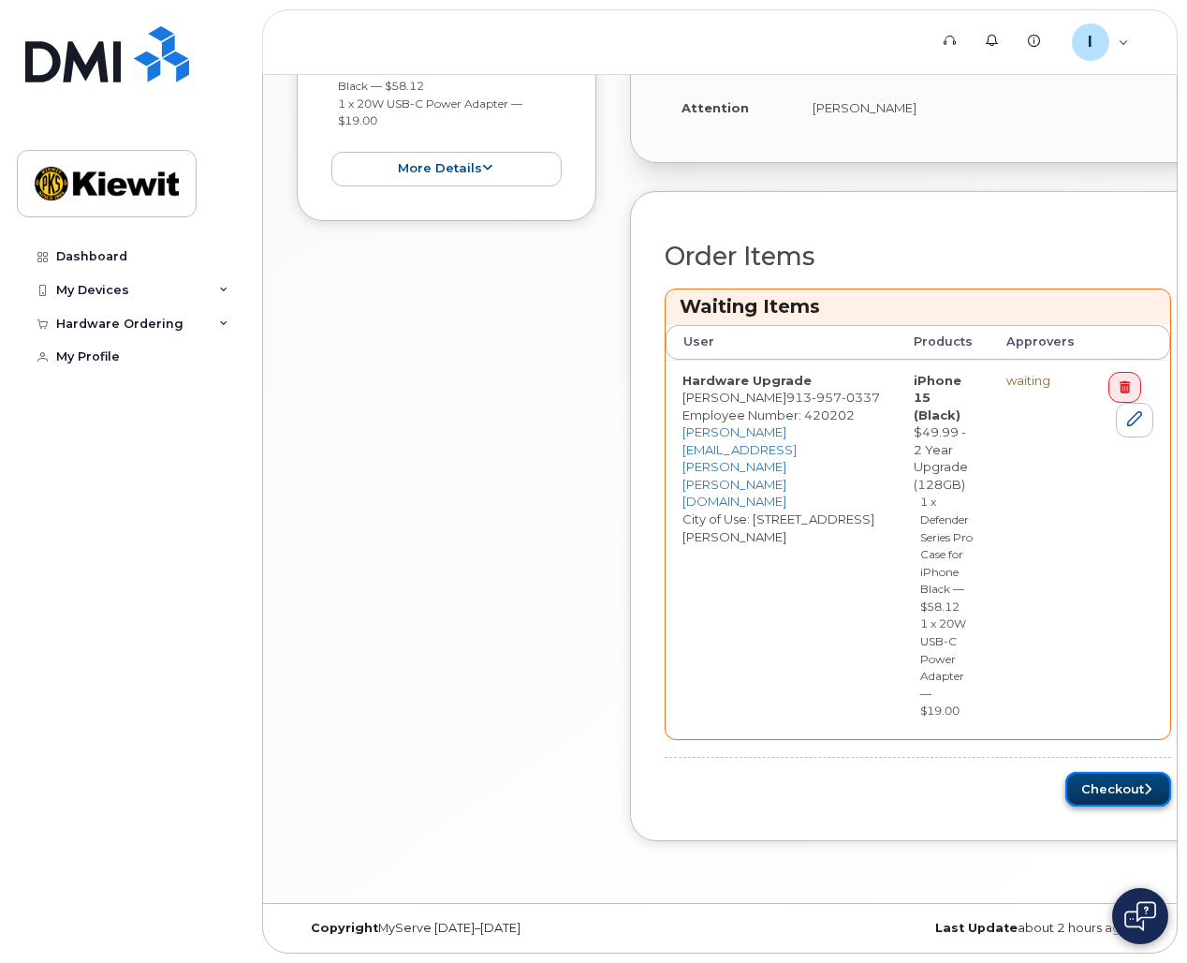
click at [1089, 799] on button "Checkout" at bounding box center [1119, 789] width 106 height 35
